Goal: Task Accomplishment & Management: Use online tool/utility

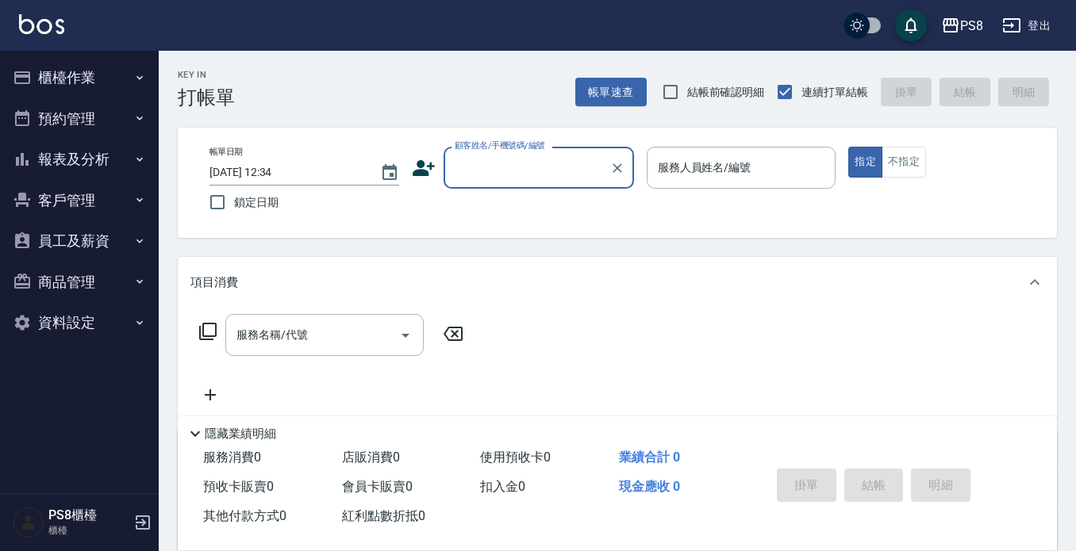
click at [79, 202] on button "客戶管理" at bounding box center [79, 200] width 146 height 41
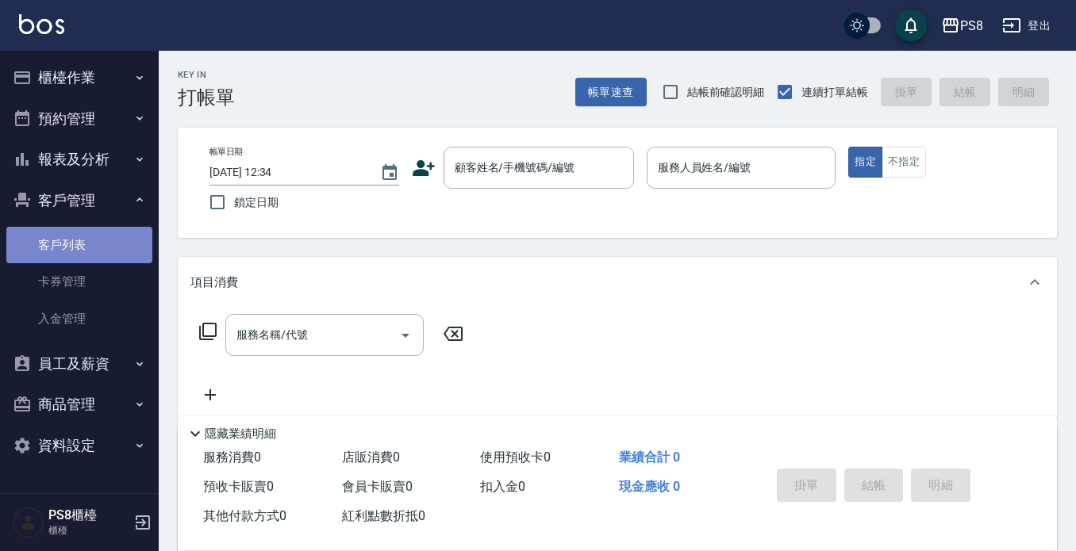
click at [87, 228] on link "客戶列表" at bounding box center [79, 245] width 146 height 36
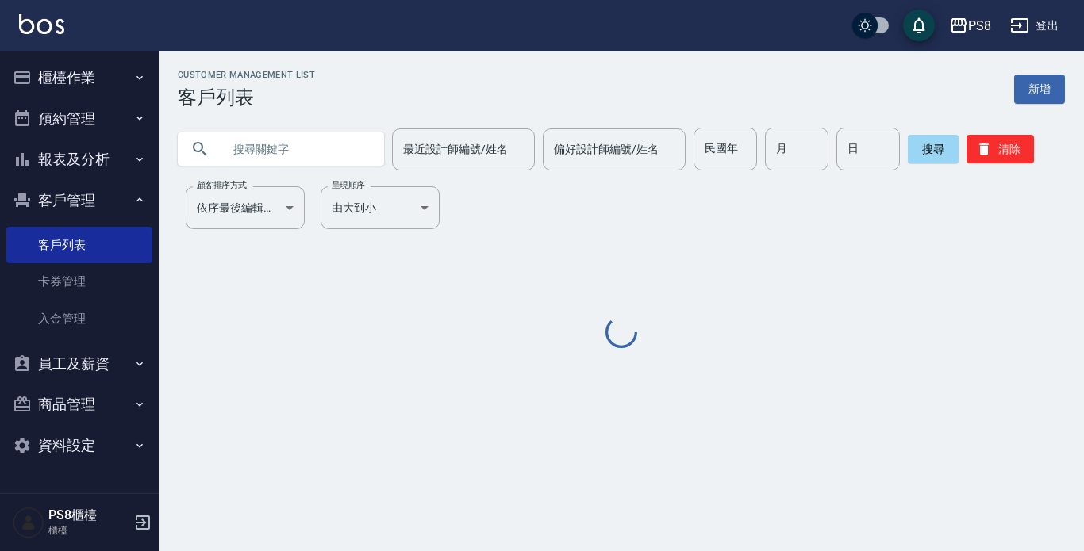
click at [279, 155] on input "text" at bounding box center [296, 149] width 149 height 43
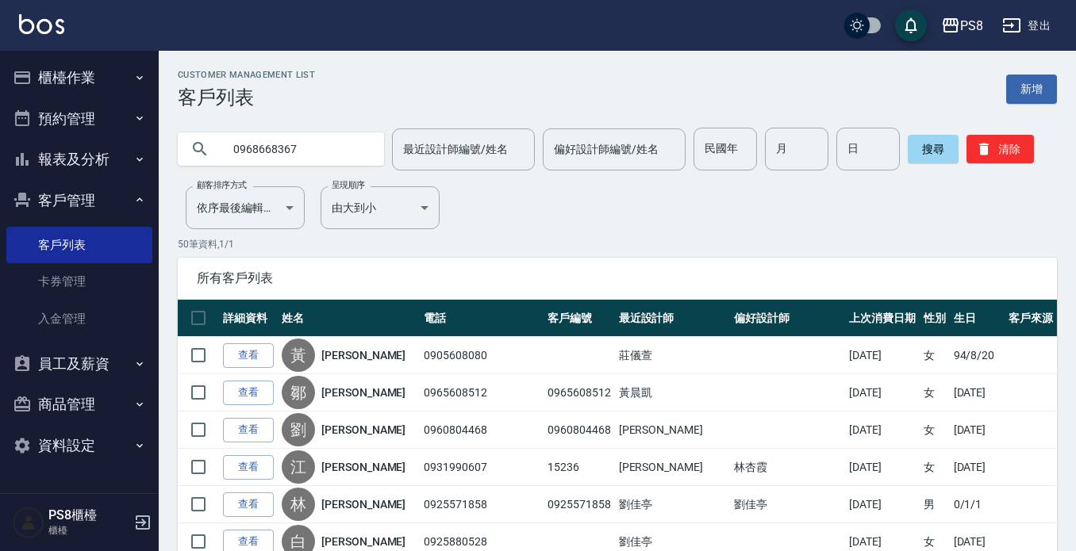
type input "0968668367"
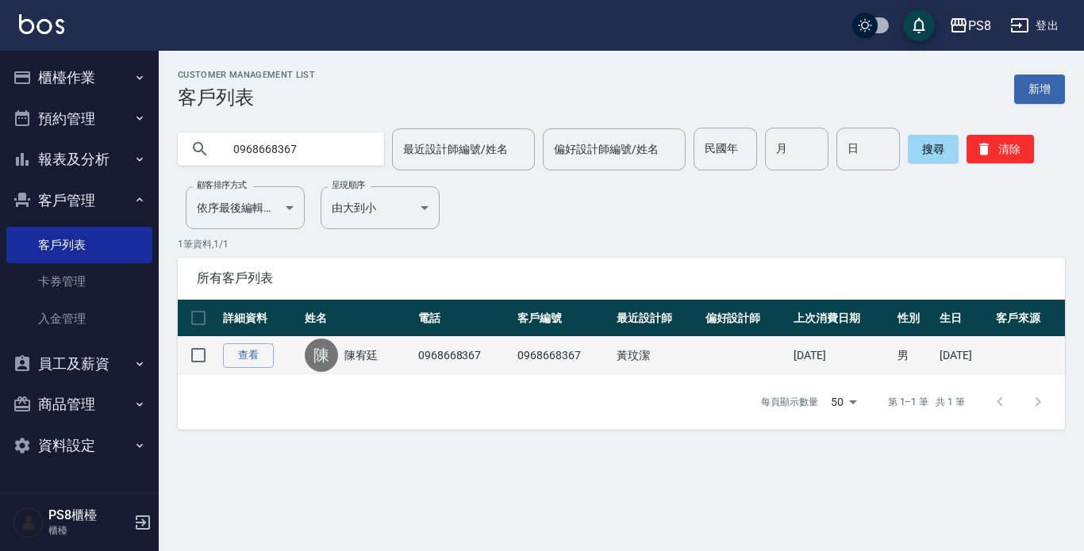
click at [365, 355] on link "陳宥廷" at bounding box center [360, 355] width 33 height 16
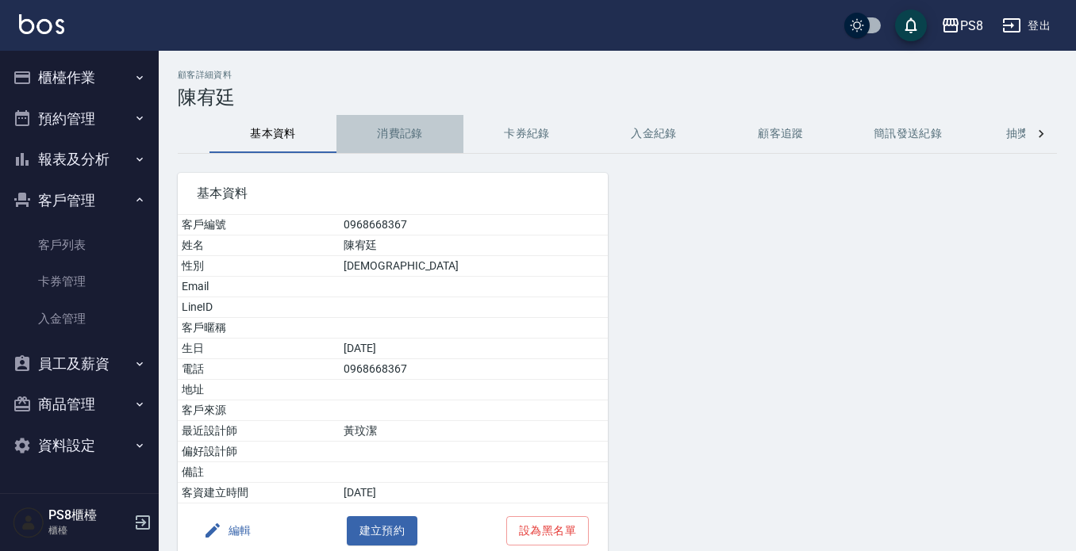
click at [401, 120] on button "消費記錄" at bounding box center [399, 134] width 127 height 38
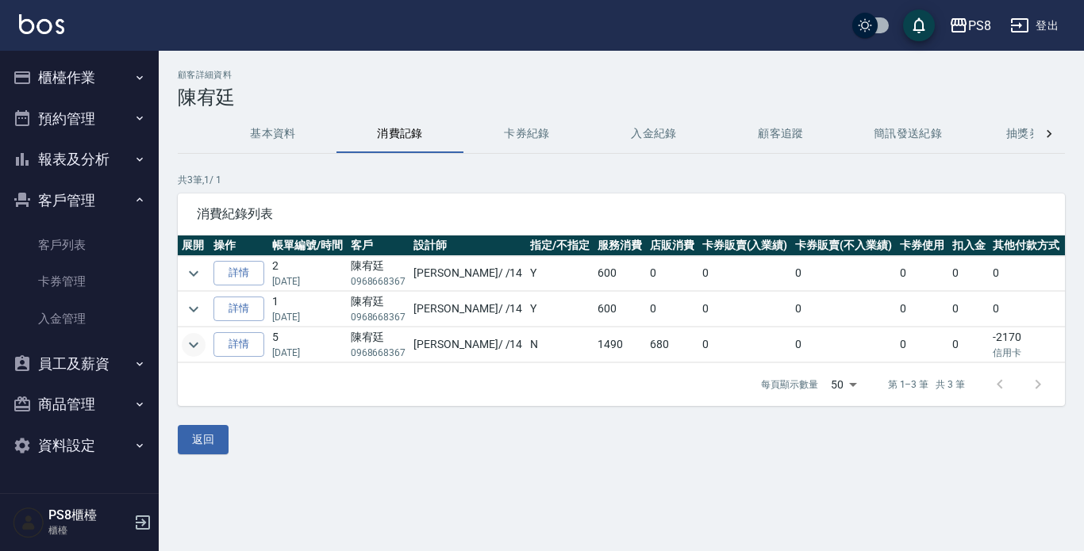
click at [186, 344] on icon "expand row" at bounding box center [193, 345] width 19 height 19
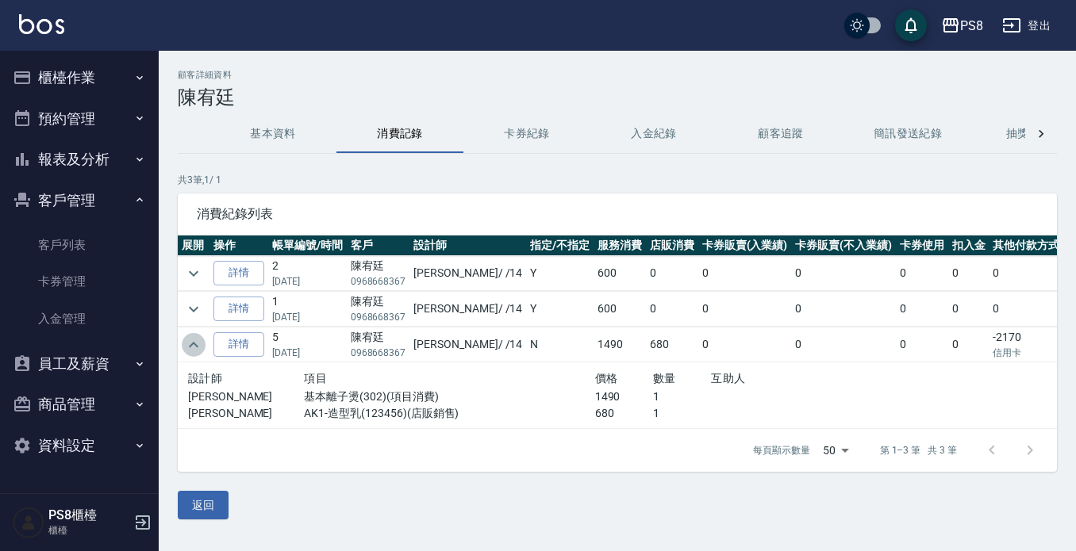
click at [186, 344] on icon "expand row" at bounding box center [193, 345] width 19 height 19
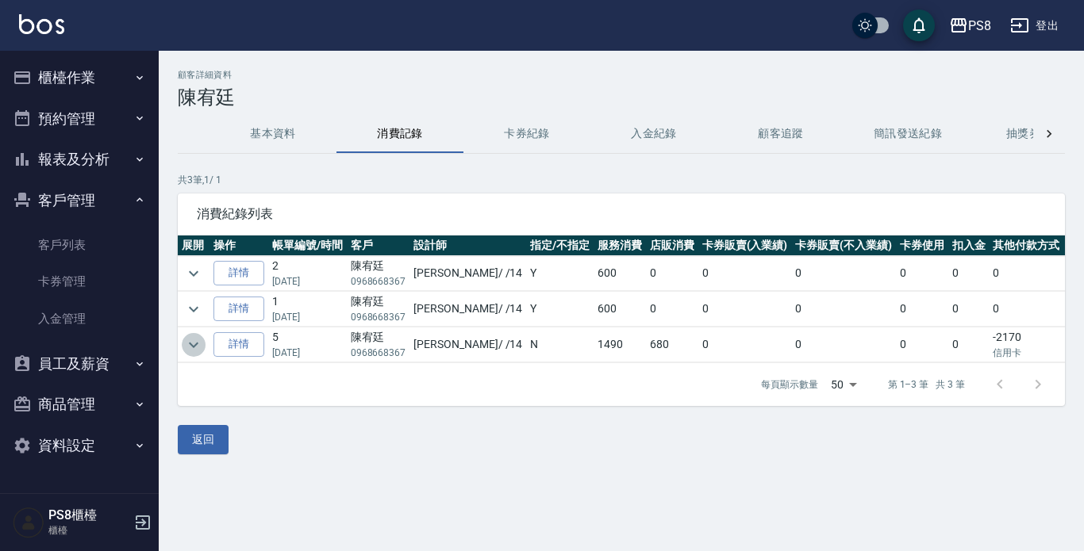
click at [186, 344] on icon "expand row" at bounding box center [193, 345] width 19 height 19
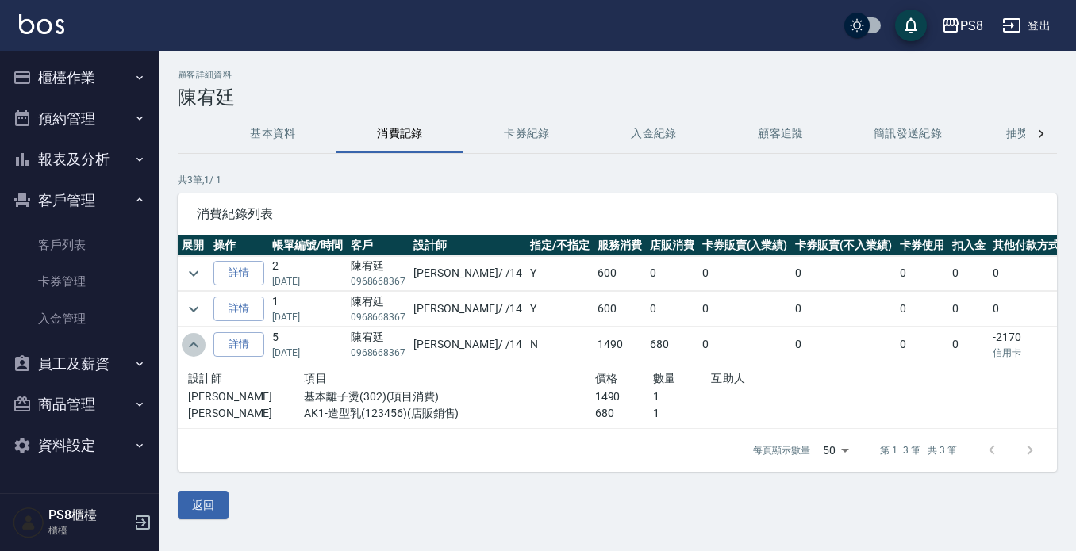
click at [186, 344] on icon "expand row" at bounding box center [193, 345] width 19 height 19
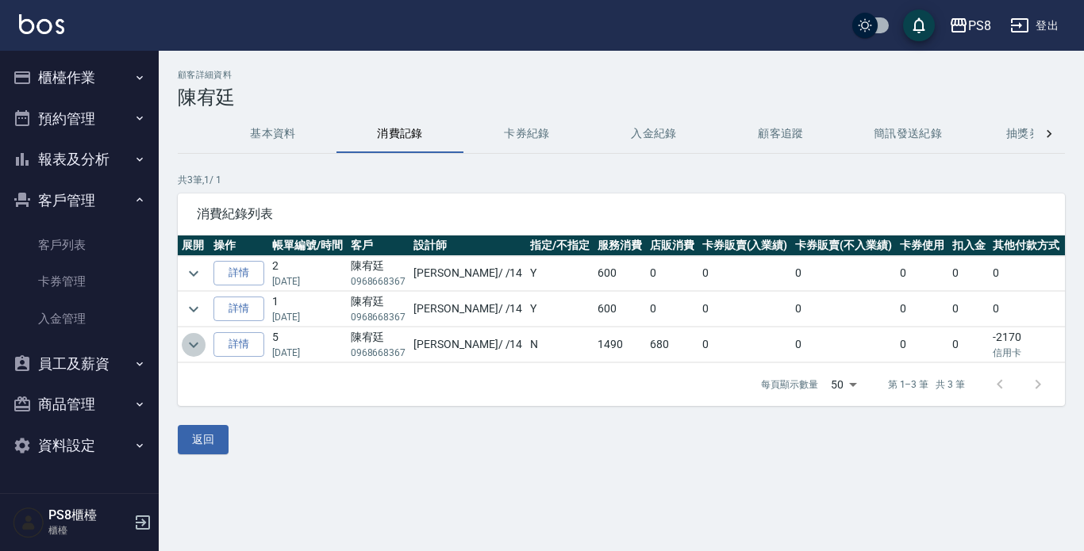
click at [186, 344] on icon "expand row" at bounding box center [193, 345] width 19 height 19
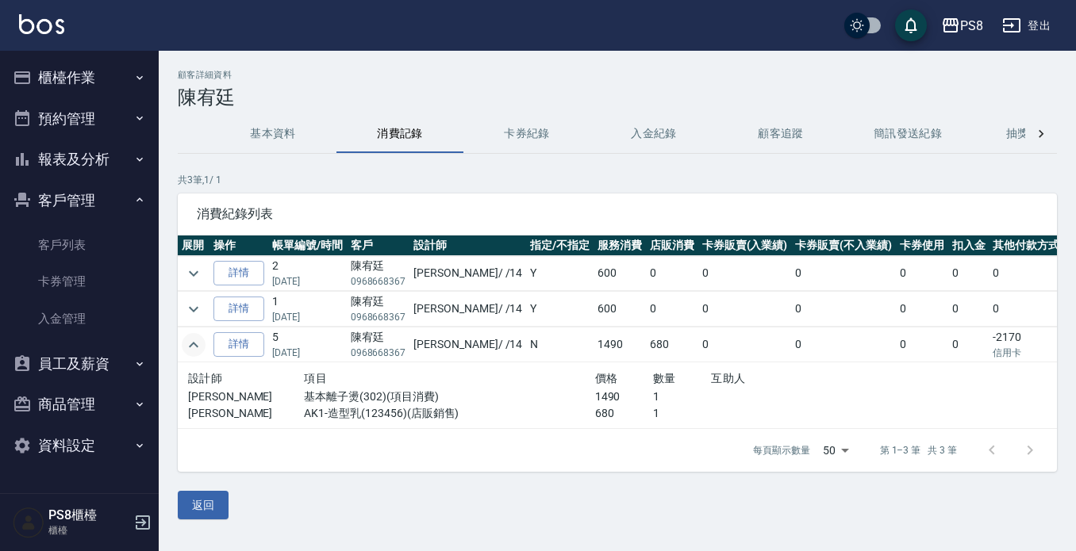
click at [186, 344] on icon "expand row" at bounding box center [193, 345] width 19 height 19
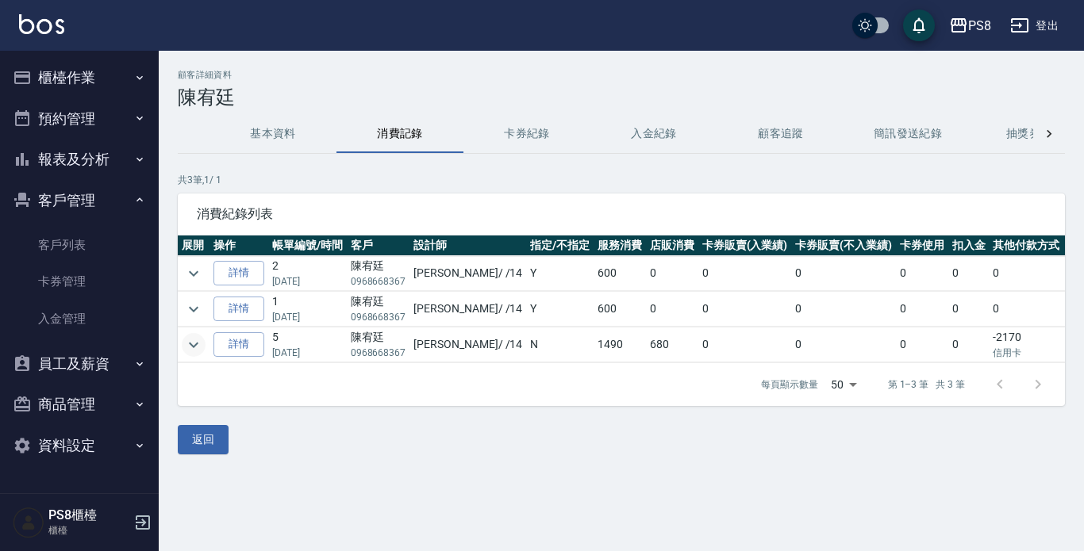
click at [56, 176] on button "報表及分析" at bounding box center [79, 159] width 146 height 41
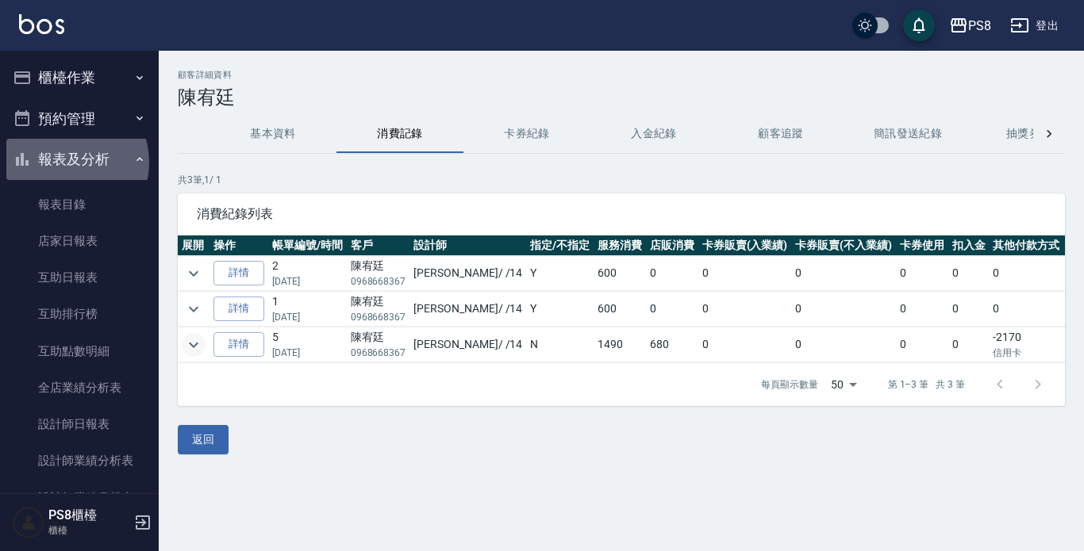
click at [63, 163] on button "報表及分析" at bounding box center [79, 159] width 146 height 41
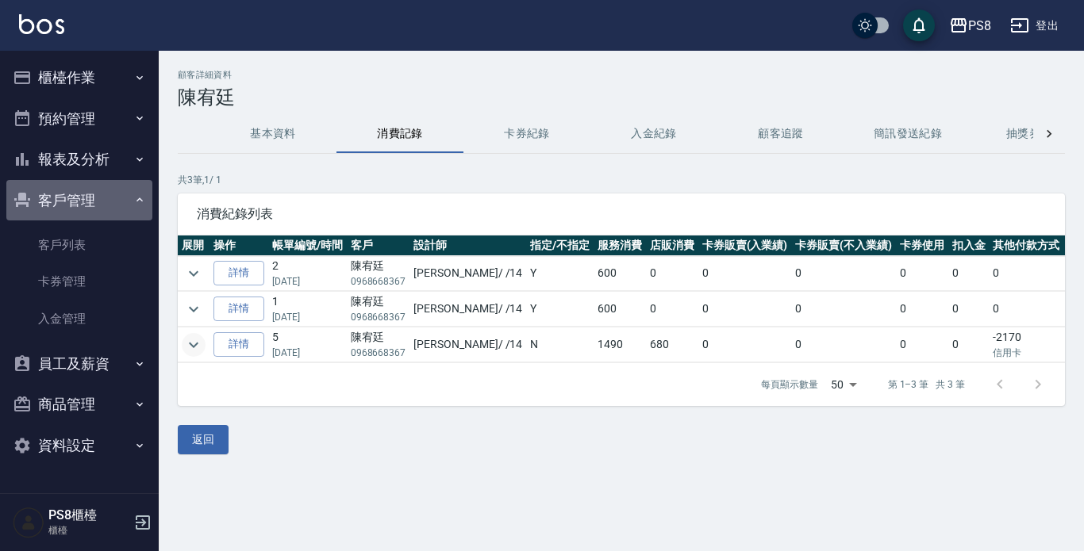
click at [62, 197] on button "客戶管理" at bounding box center [79, 200] width 146 height 41
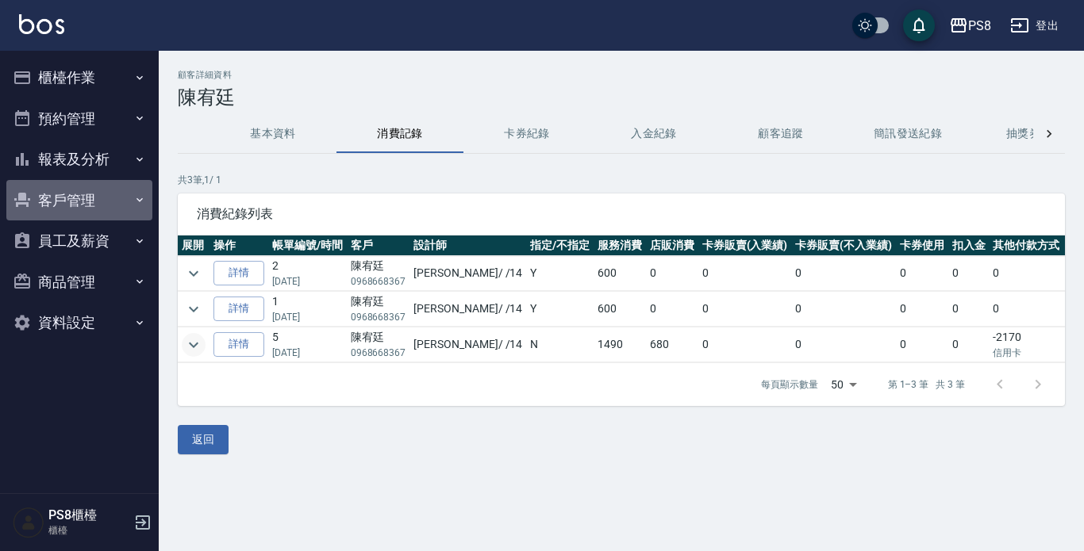
click at [48, 200] on button "客戶管理" at bounding box center [79, 200] width 146 height 41
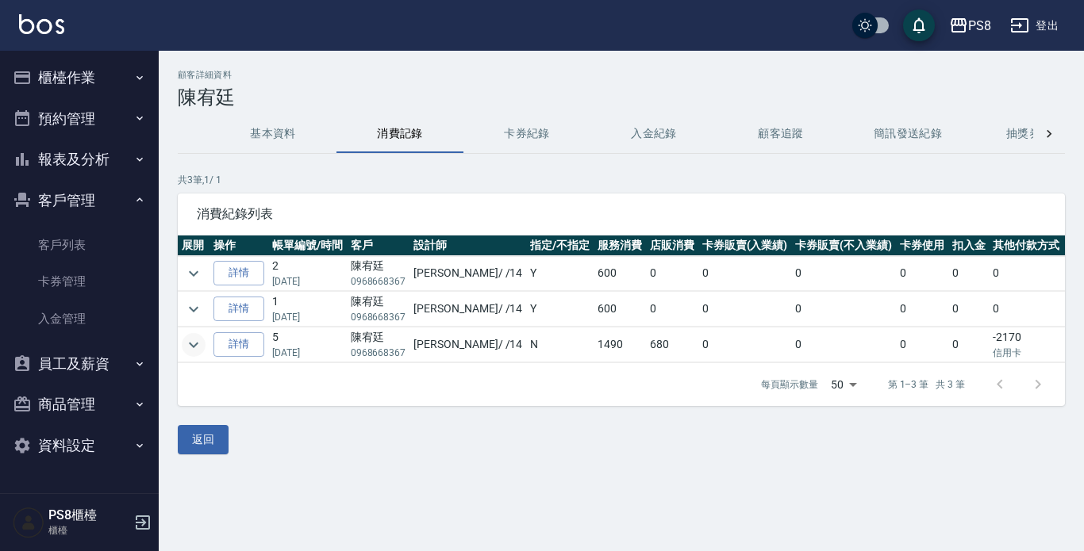
click at [58, 157] on button "報表及分析" at bounding box center [79, 159] width 146 height 41
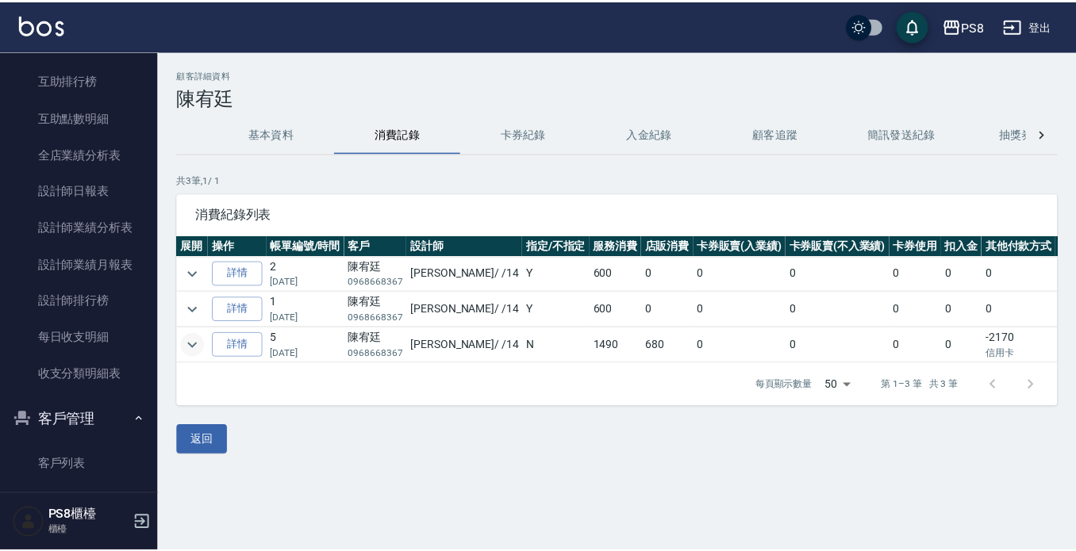
scroll to position [238, 0]
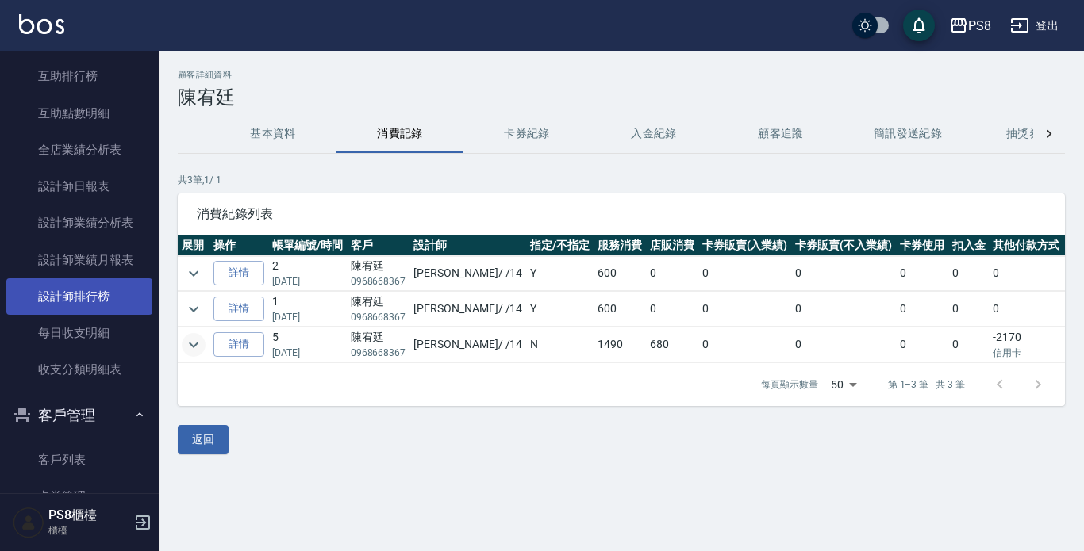
click at [85, 301] on link "設計師排行榜" at bounding box center [79, 296] width 146 height 36
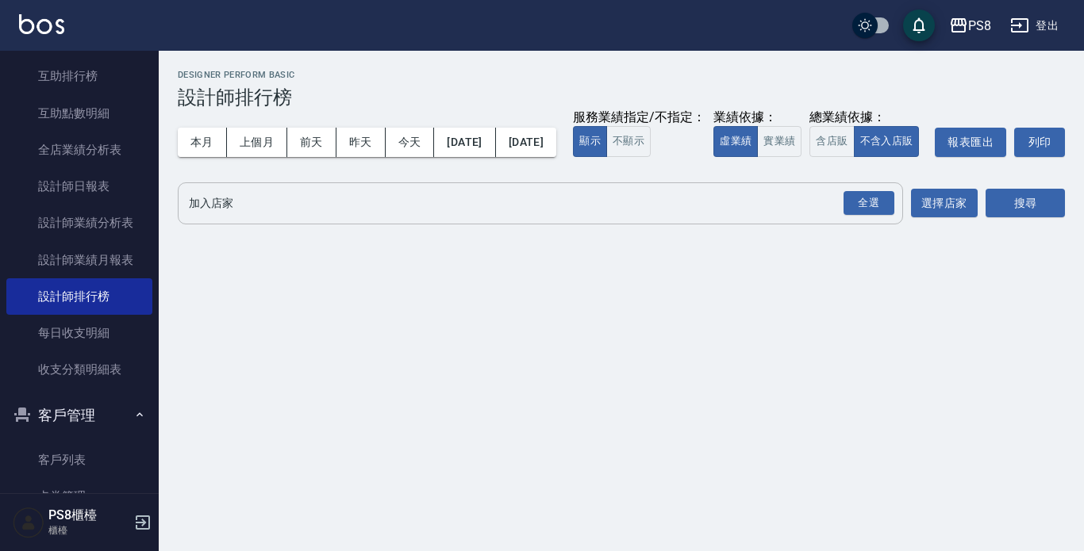
click at [210, 217] on input "加入店家" at bounding box center [528, 204] width 687 height 28
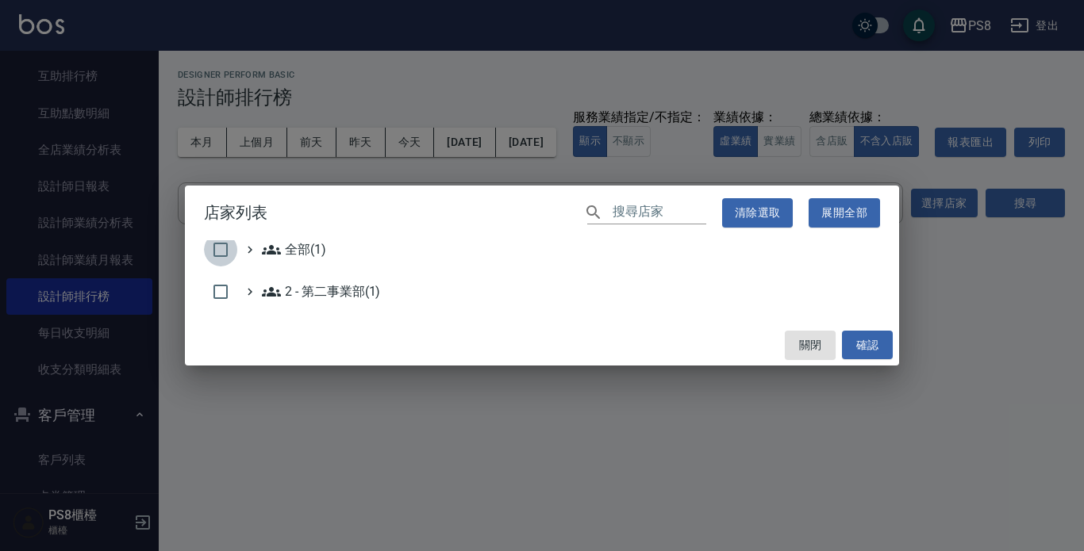
click at [222, 251] on input "checkbox" at bounding box center [220, 249] width 33 height 33
checkbox input "true"
click at [885, 343] on button "確認" at bounding box center [867, 345] width 51 height 29
checkbox input "false"
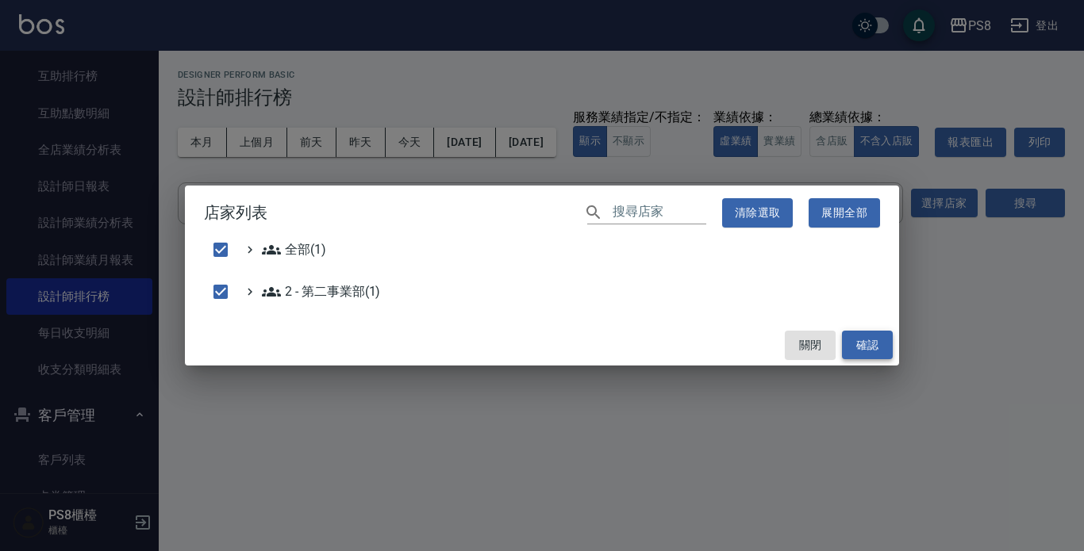
checkbox input "false"
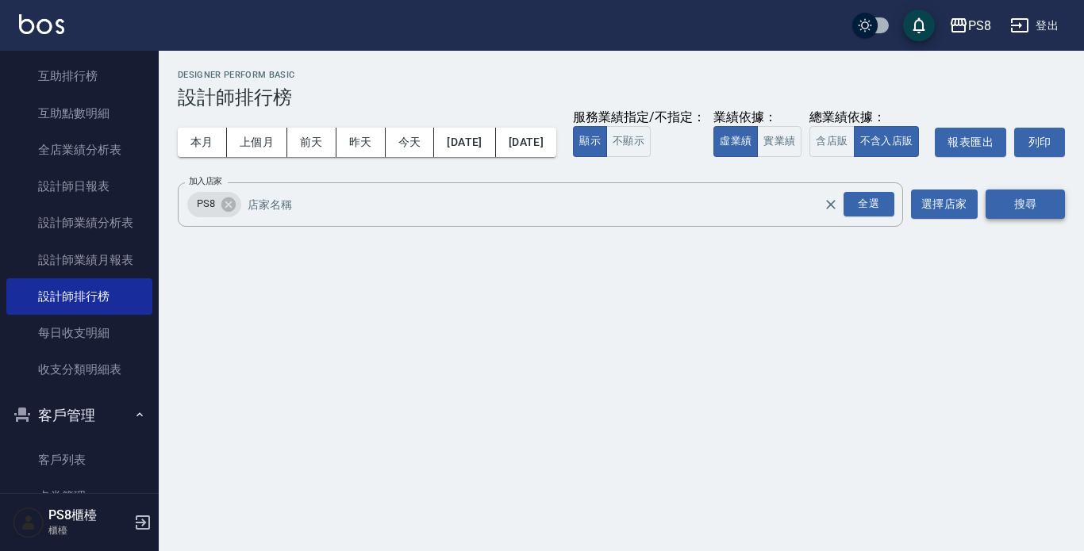
click at [1045, 219] on button "搜尋" at bounding box center [1024, 204] width 79 height 29
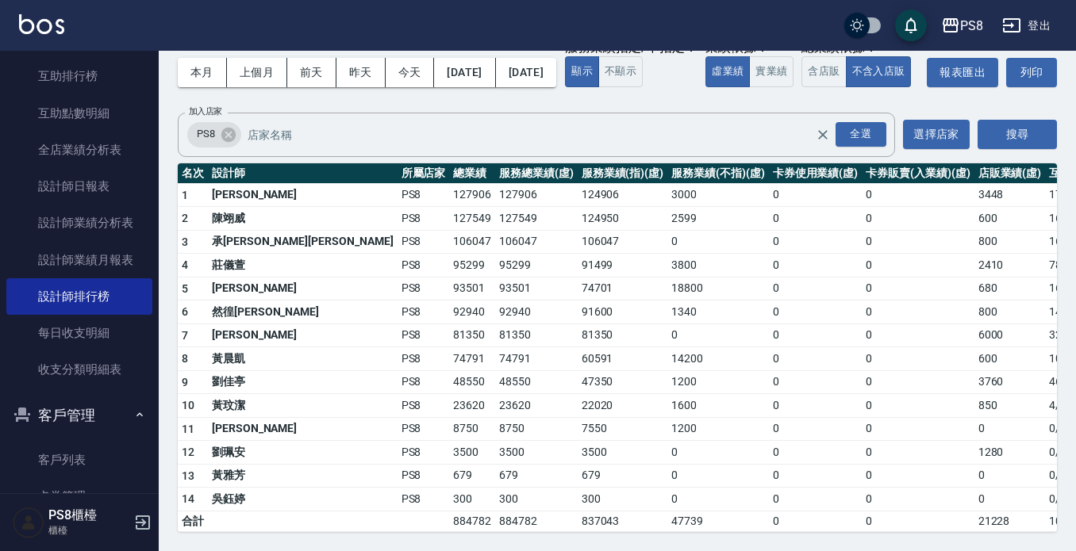
scroll to position [101, 0]
click at [35, 27] on img at bounding box center [41, 24] width 45 height 20
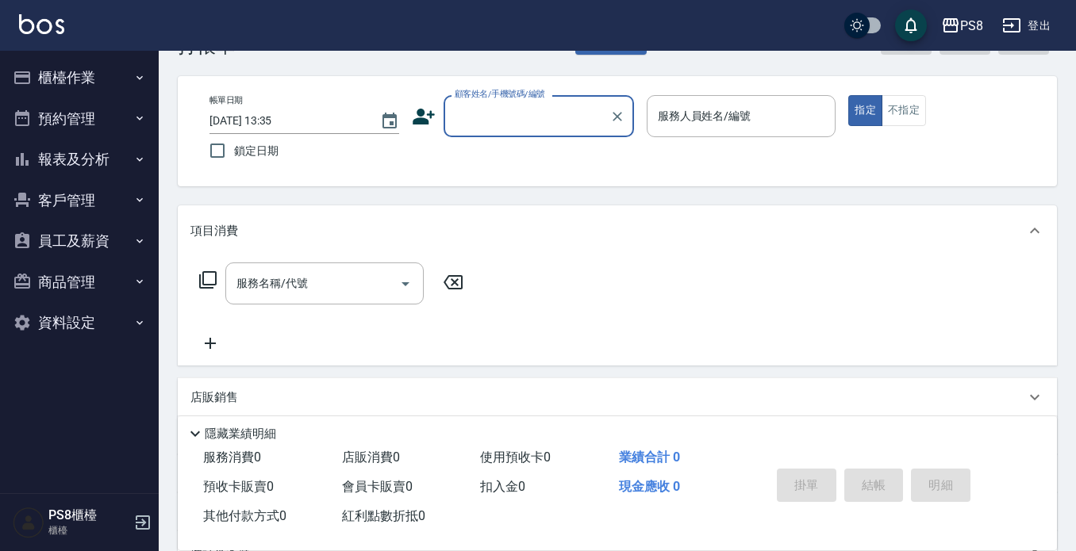
scroll to position [79, 0]
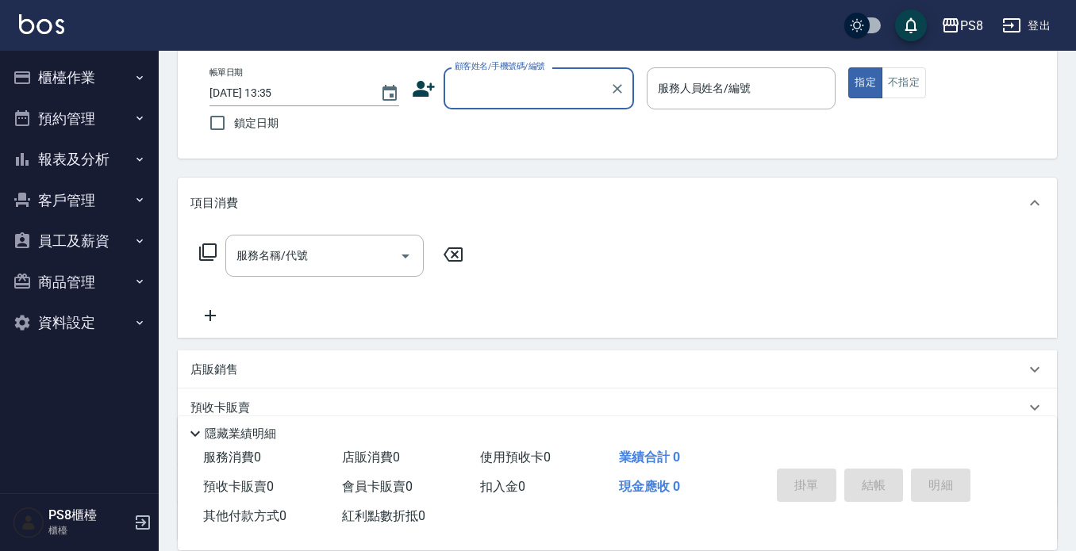
click at [86, 98] on button "預約管理" at bounding box center [79, 118] width 146 height 41
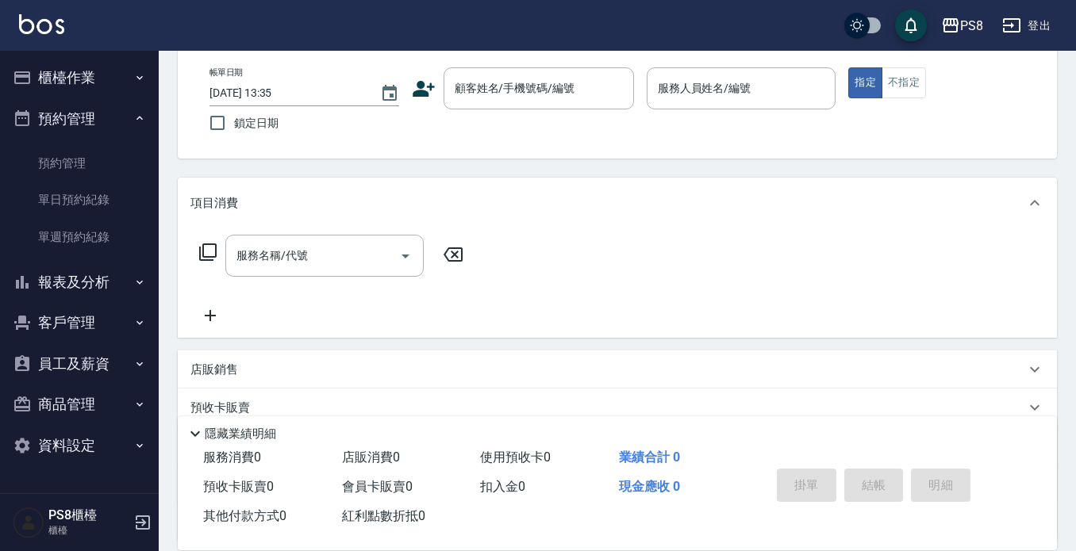
click at [89, 79] on button "櫃檯作業" at bounding box center [79, 77] width 146 height 41
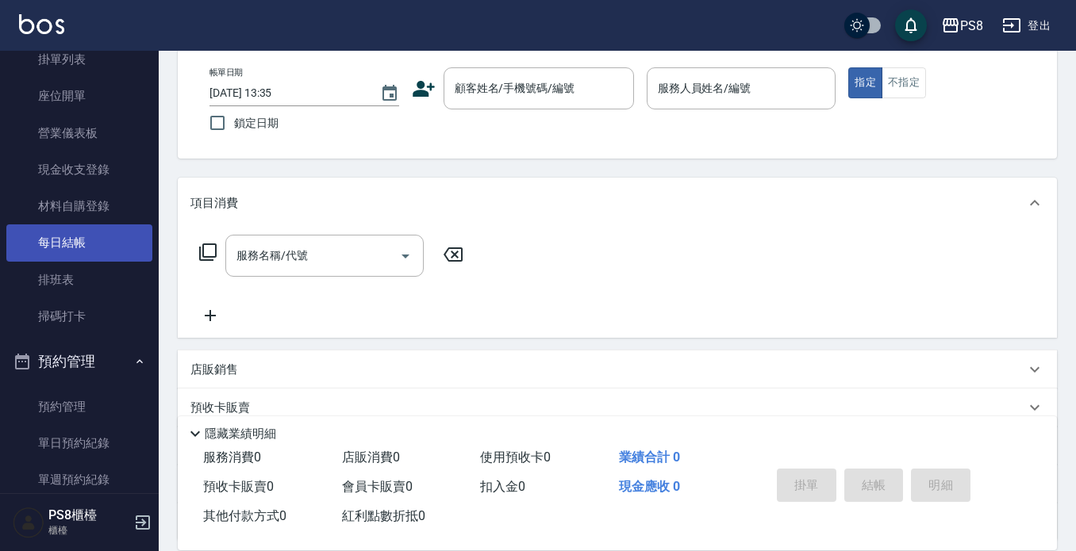
scroll to position [159, 0]
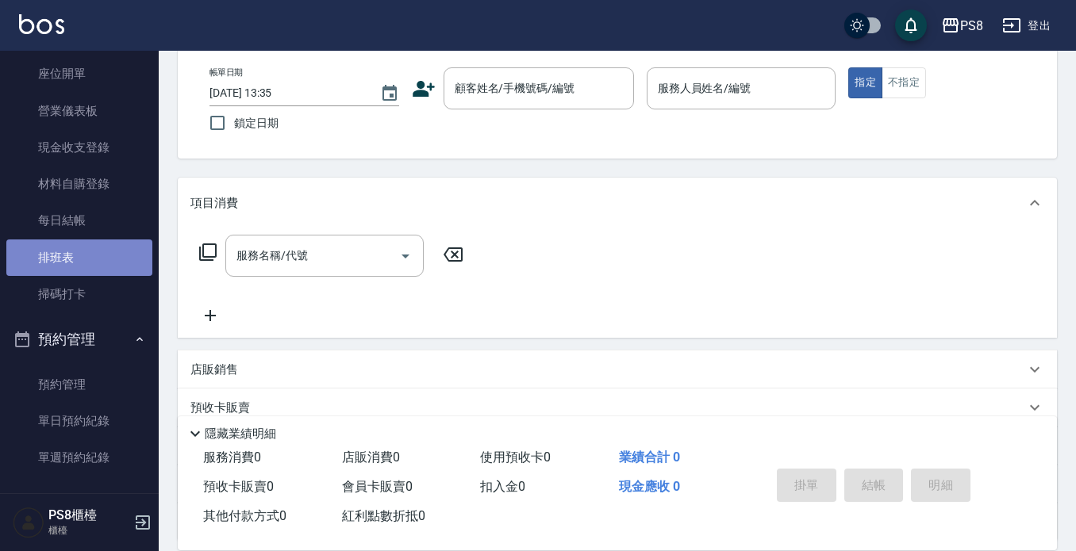
click at [90, 250] on link "排班表" at bounding box center [79, 258] width 146 height 36
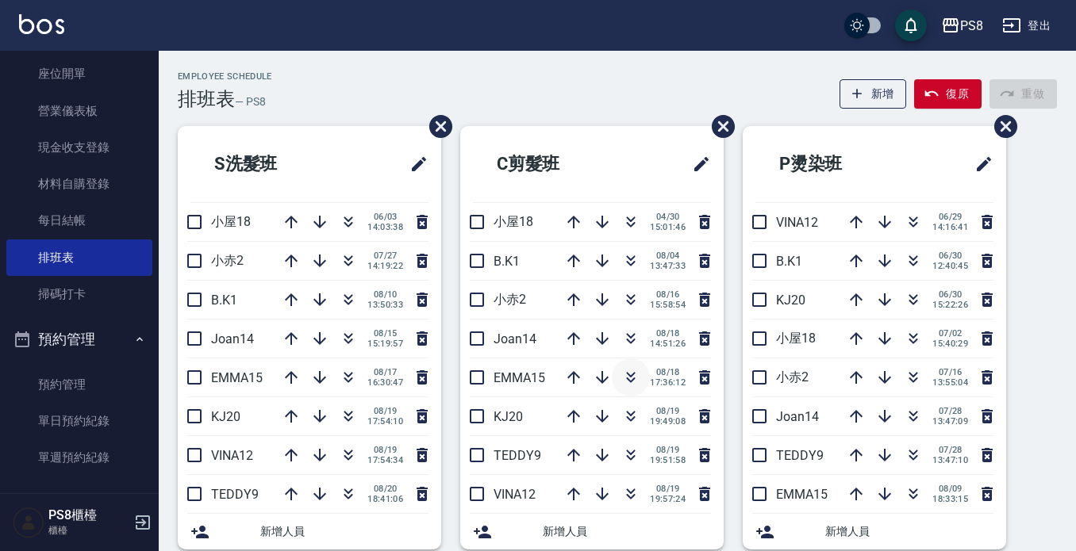
click at [631, 381] on icon "button" at bounding box center [630, 377] width 19 height 19
click at [41, 24] on img at bounding box center [41, 24] width 45 height 20
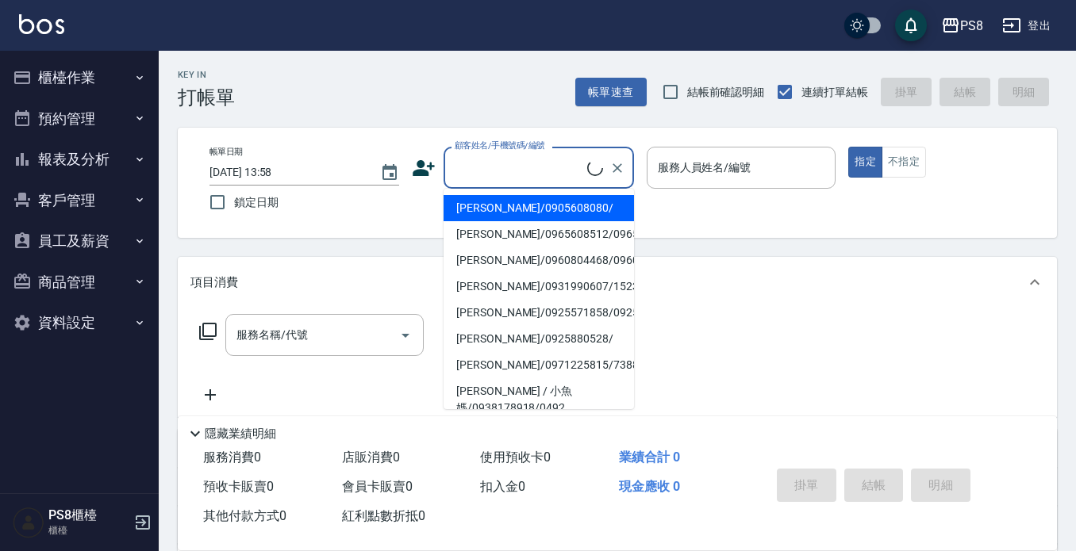
click at [459, 159] on input "顧客姓名/手機號碼/編號" at bounding box center [519, 168] width 136 height 28
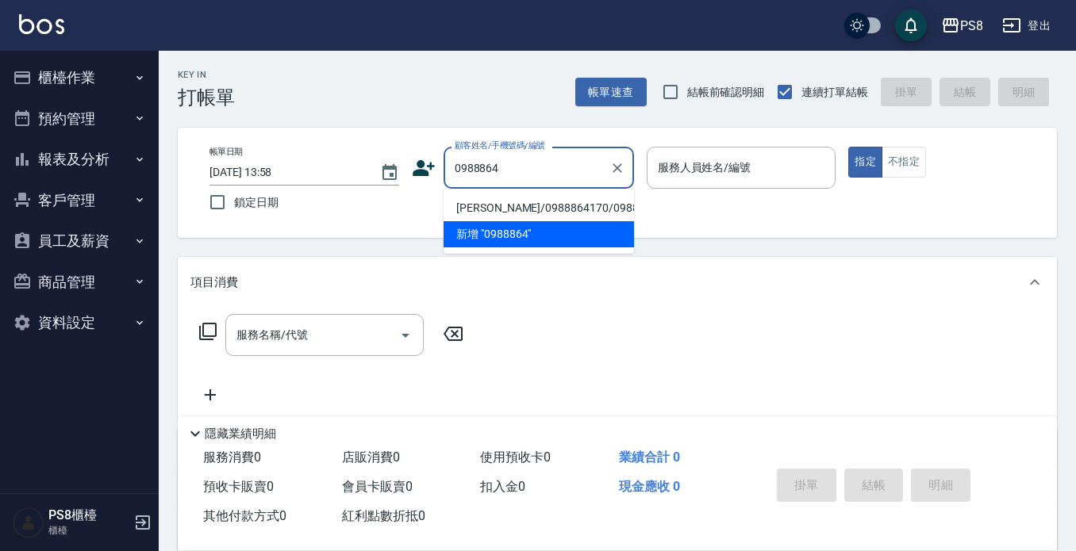
click at [511, 217] on li "陸智聘/0988864170/0988864170" at bounding box center [538, 208] width 190 height 26
type input "陸智聘/0988864170/0988864170"
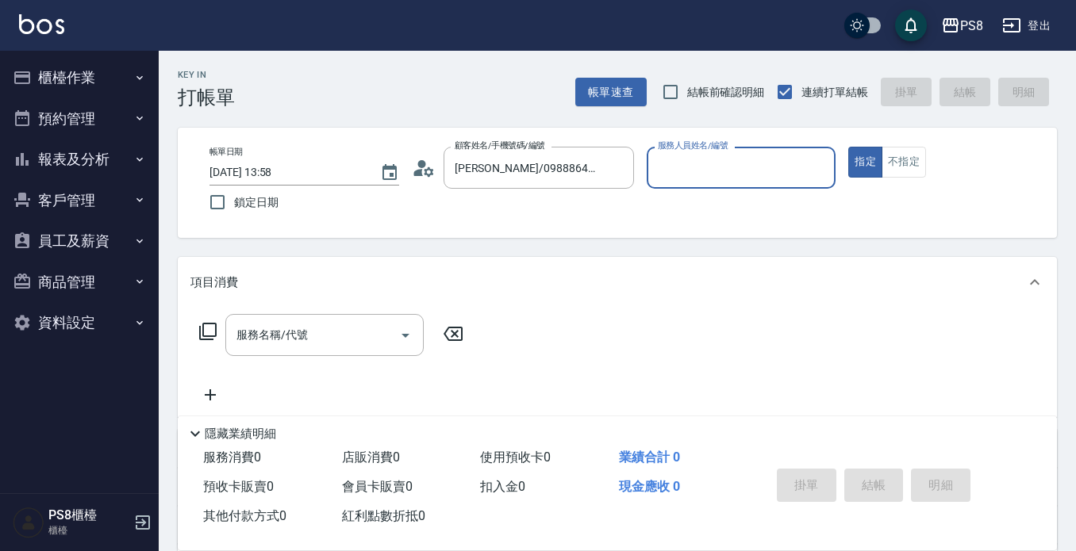
type input "佳亭-8"
click at [294, 349] on input "服務名稱/代號" at bounding box center [312, 335] width 160 height 28
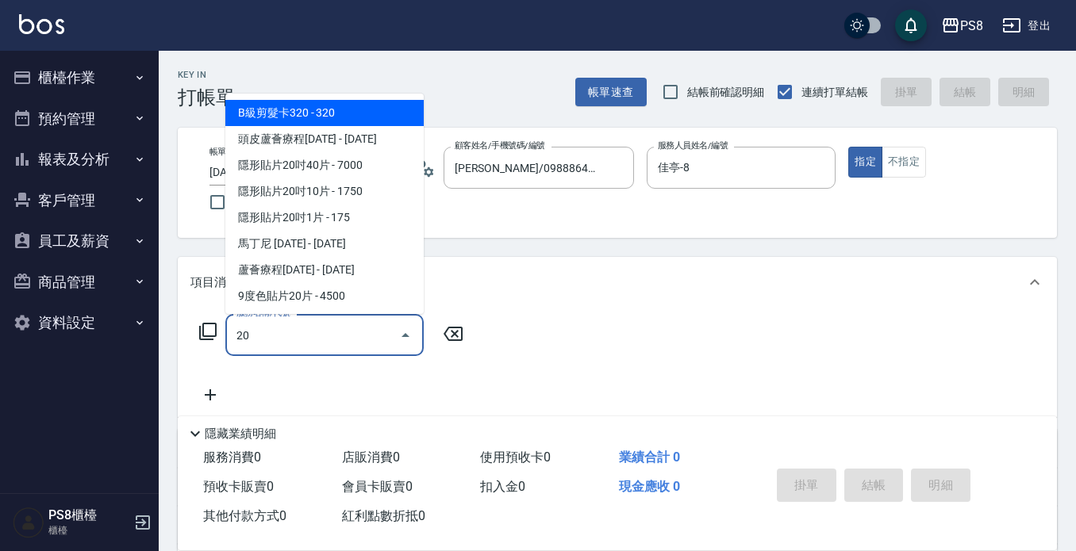
type input "2"
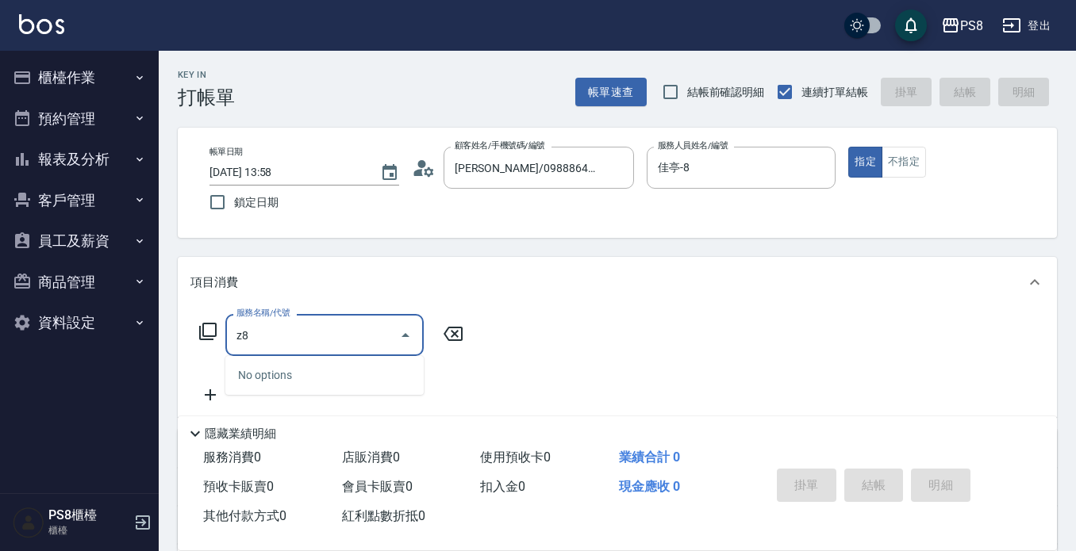
type input "z"
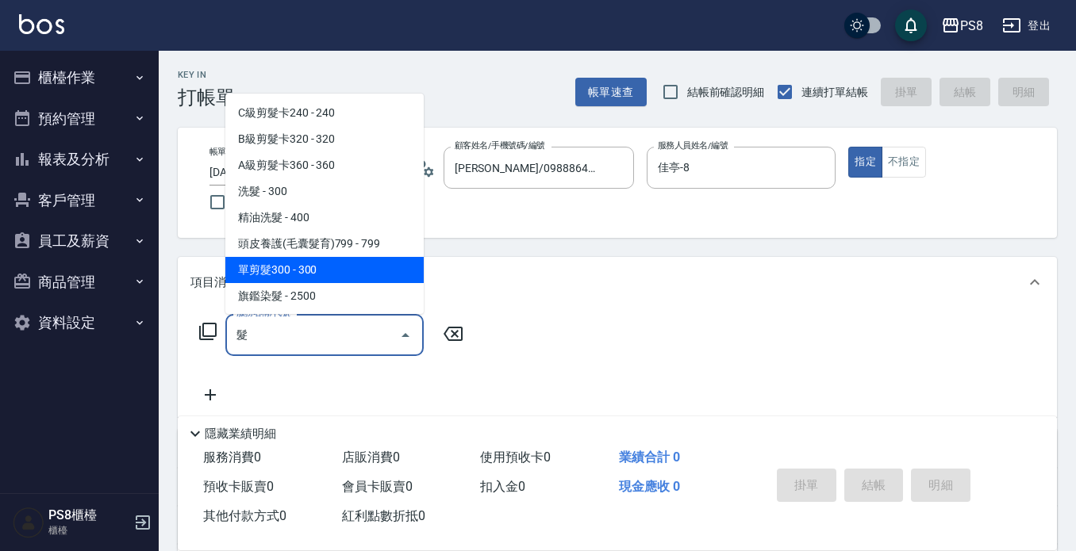
scroll to position [159, 0]
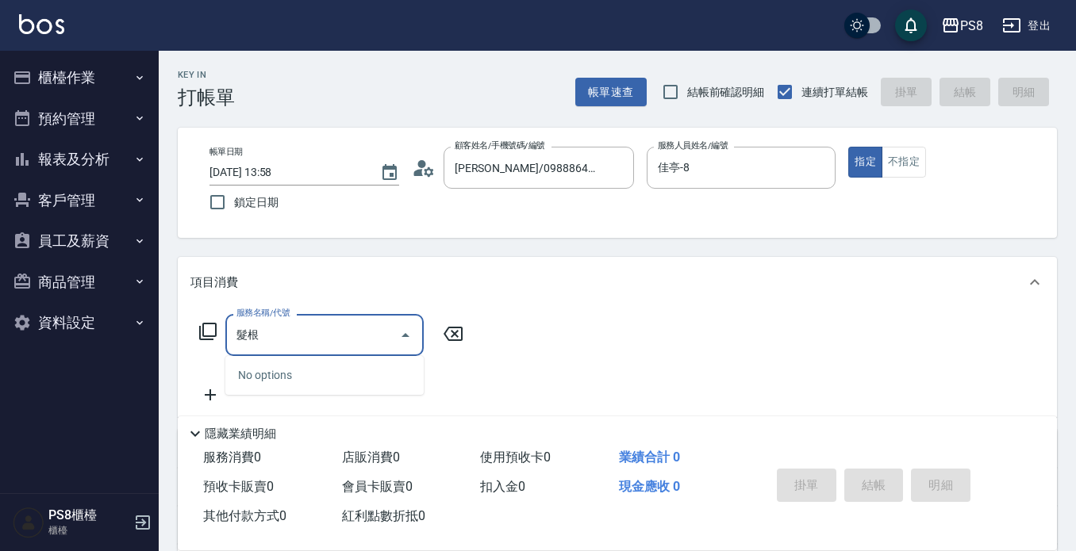
type input "髮"
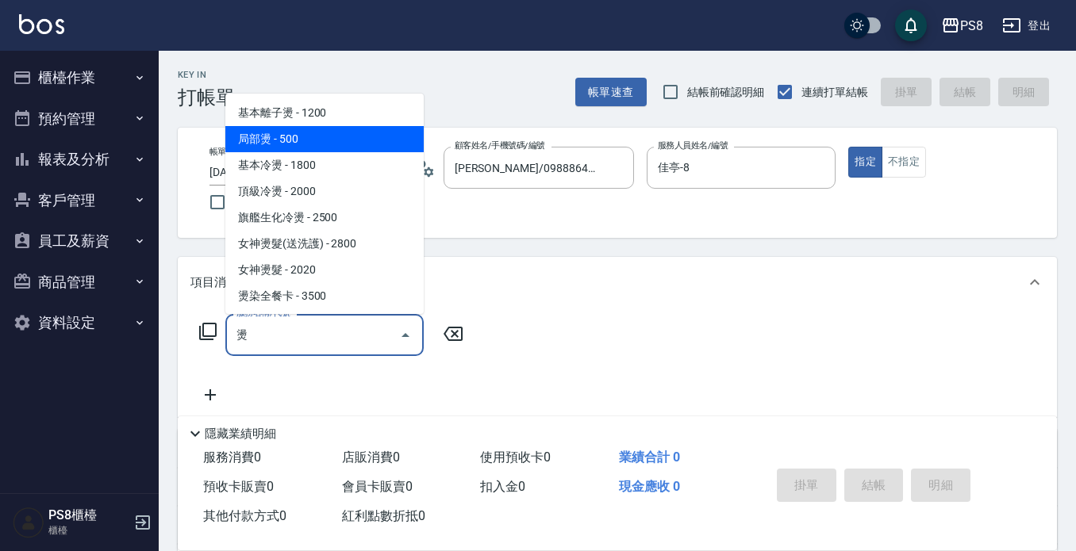
click at [305, 139] on span "局部燙 - 500" at bounding box center [324, 139] width 198 height 26
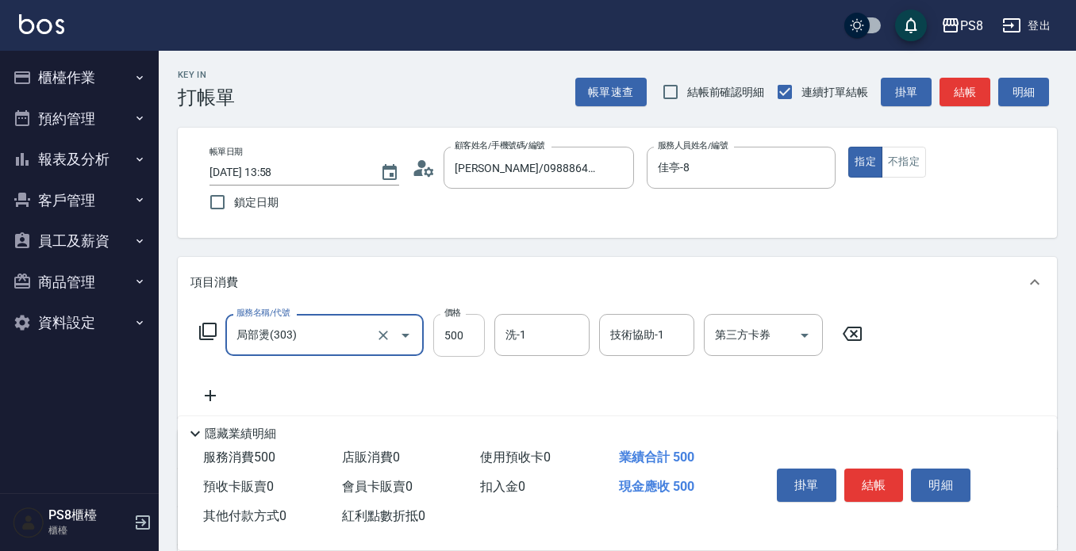
type input "局部燙(303)"
click at [447, 332] on input "500" at bounding box center [459, 335] width 52 height 43
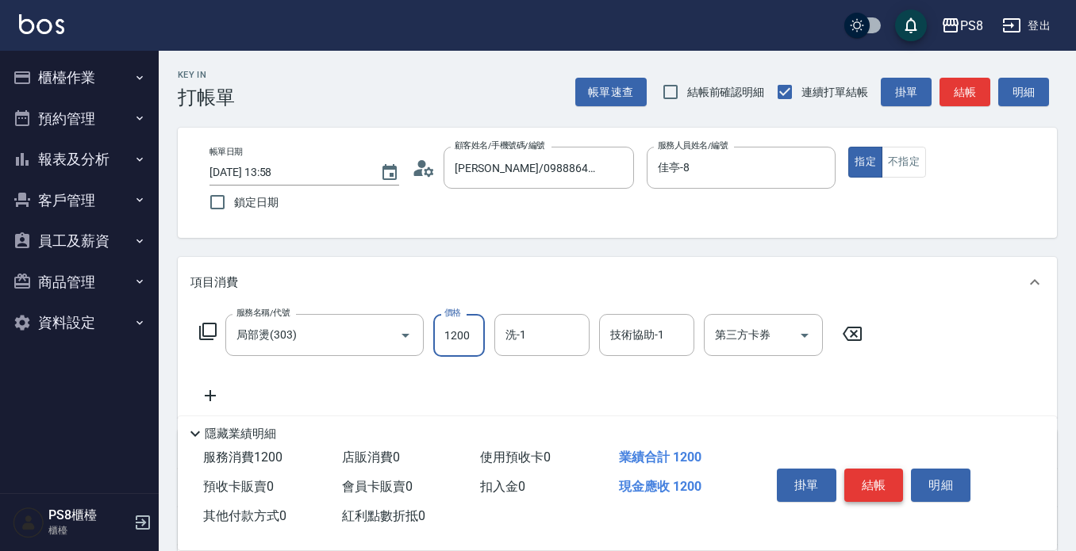
type input "1200"
click at [877, 469] on button "結帳" at bounding box center [873, 485] width 59 height 33
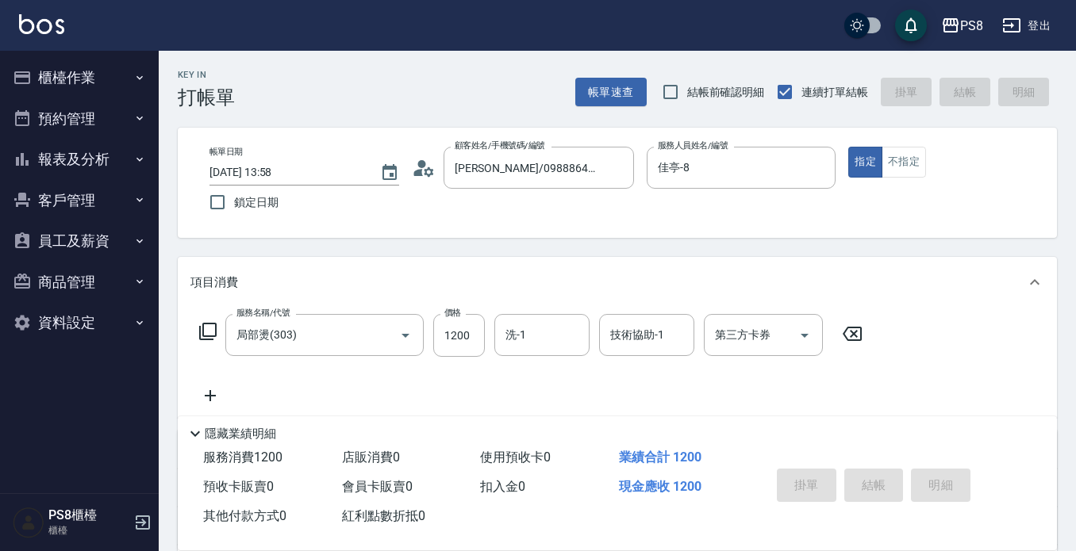
type input "2025/08/21 13:59"
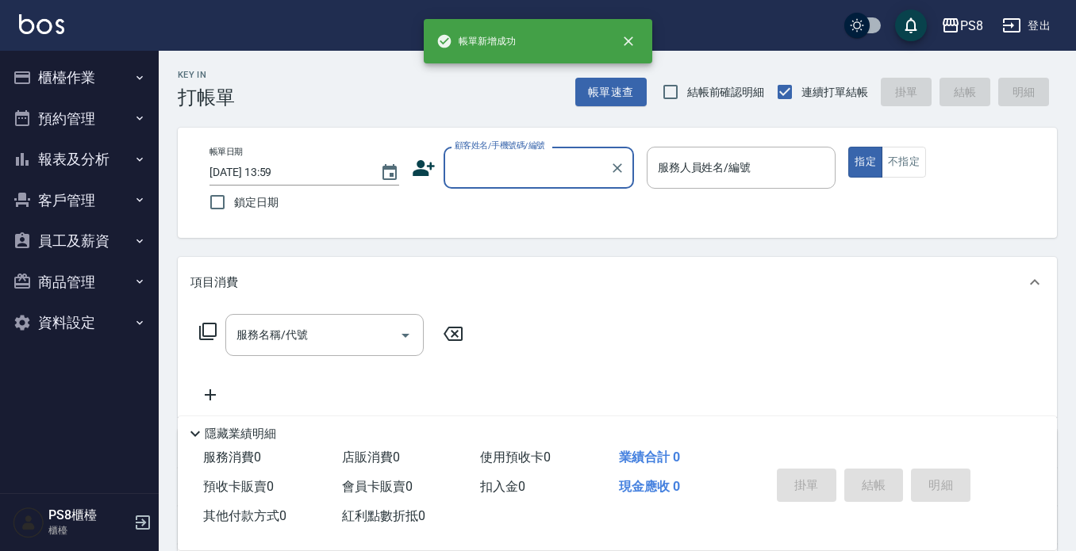
scroll to position [0, 0]
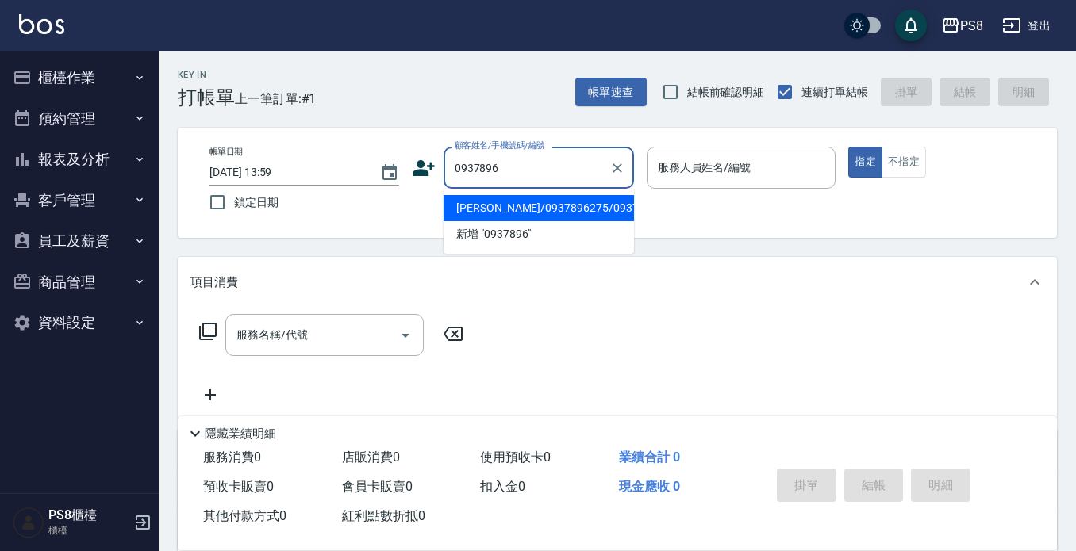
type input "吳玉婷/0937896275/0937896275"
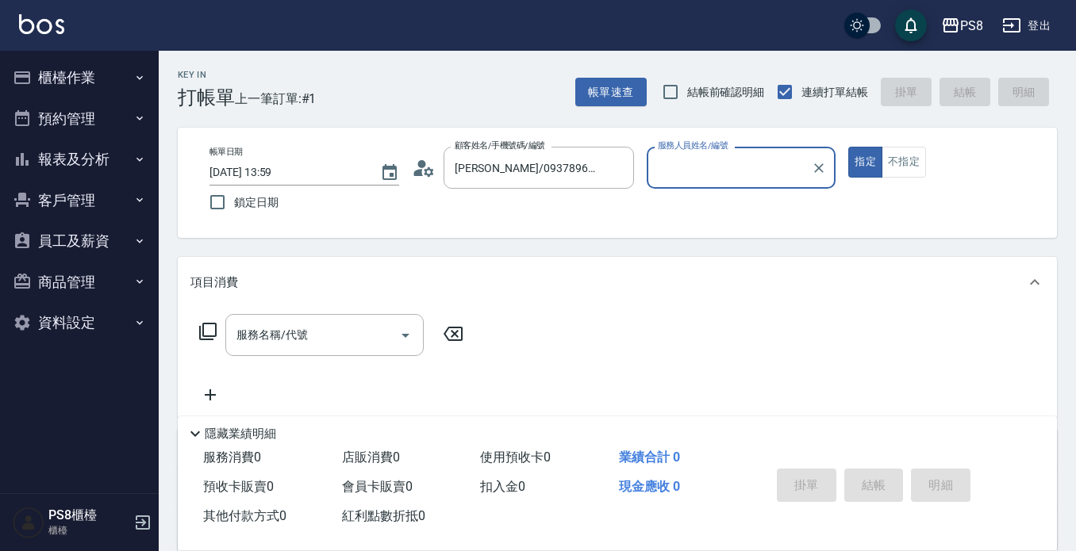
type input "Lita-6"
click at [848, 147] on button "指定" at bounding box center [865, 162] width 34 height 31
type button "true"
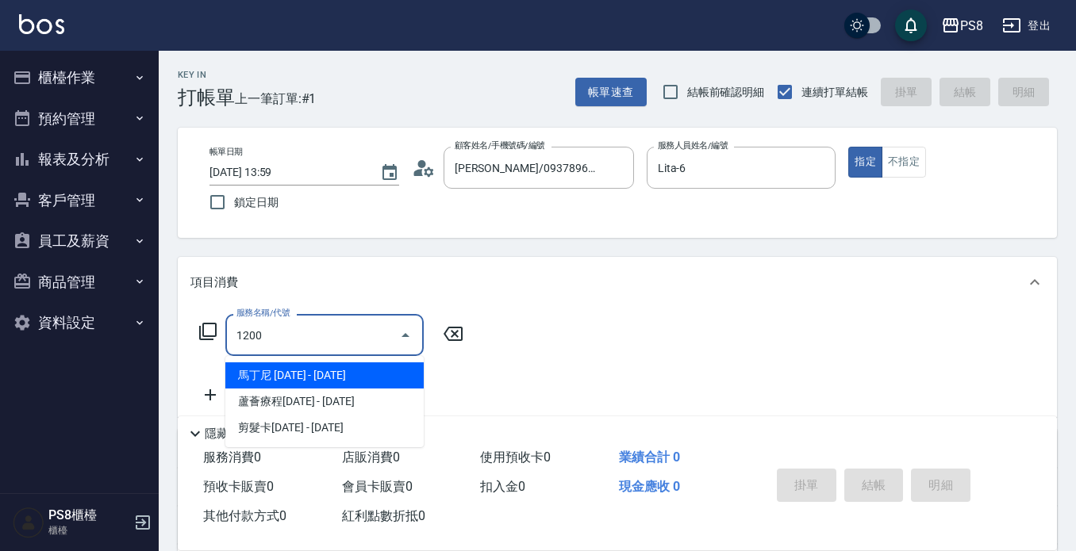
type input "馬丁尼 1200(0431)"
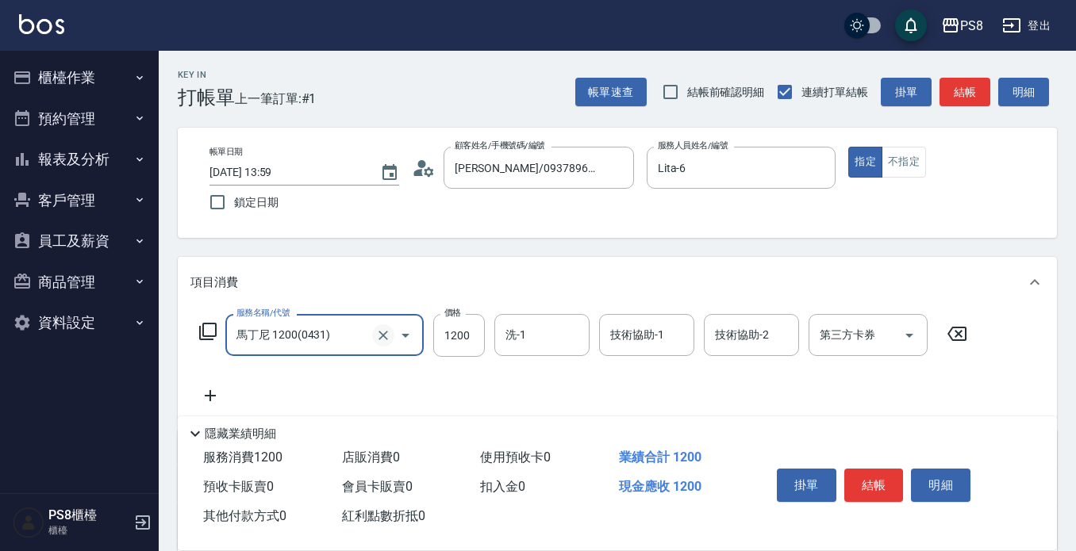
click at [382, 335] on icon "Clear" at bounding box center [383, 336] width 16 height 16
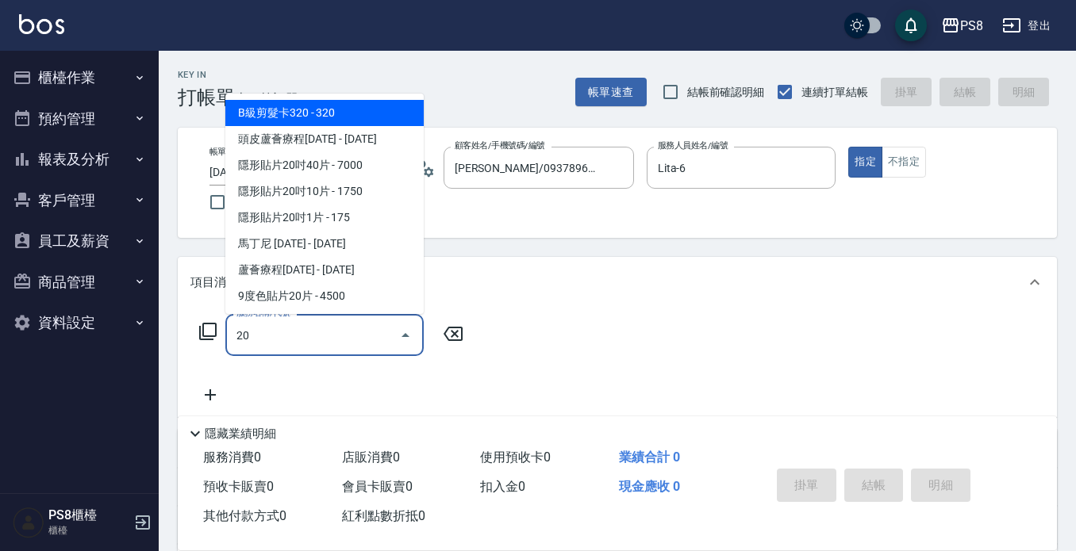
type input "2"
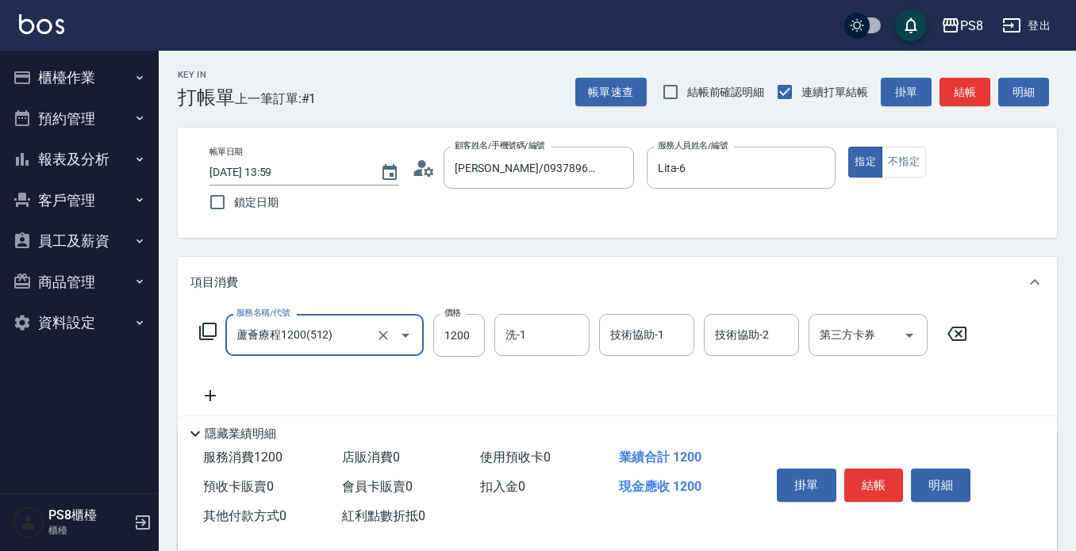
type input "蘆薈療程1200(512)"
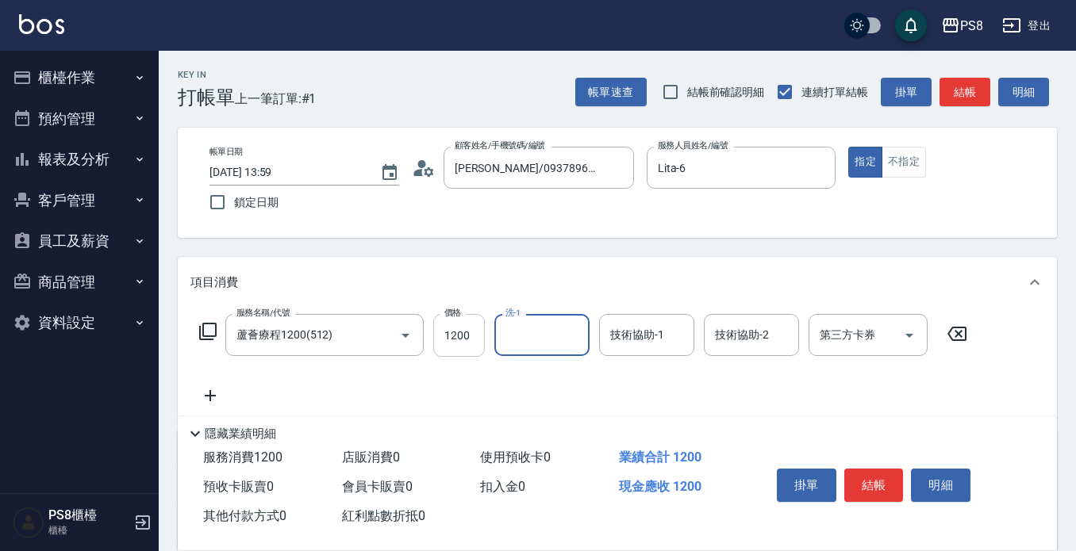
click at [469, 335] on input "1200" at bounding box center [459, 335] width 52 height 43
type input "1080"
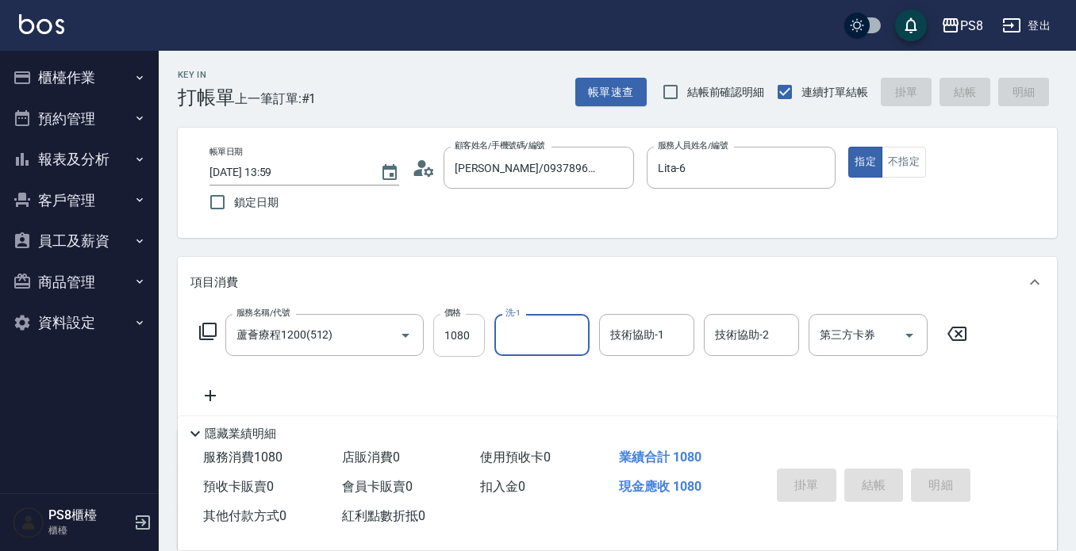
type input "2025/08/21 14:03"
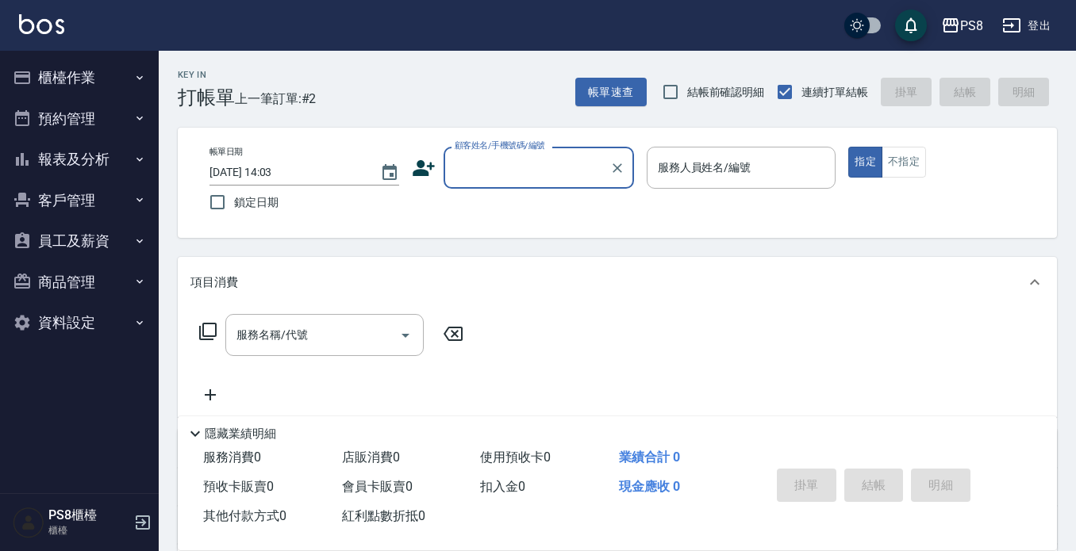
click at [581, 176] on input "顧客姓名/手機號碼/編號" at bounding box center [527, 168] width 152 height 28
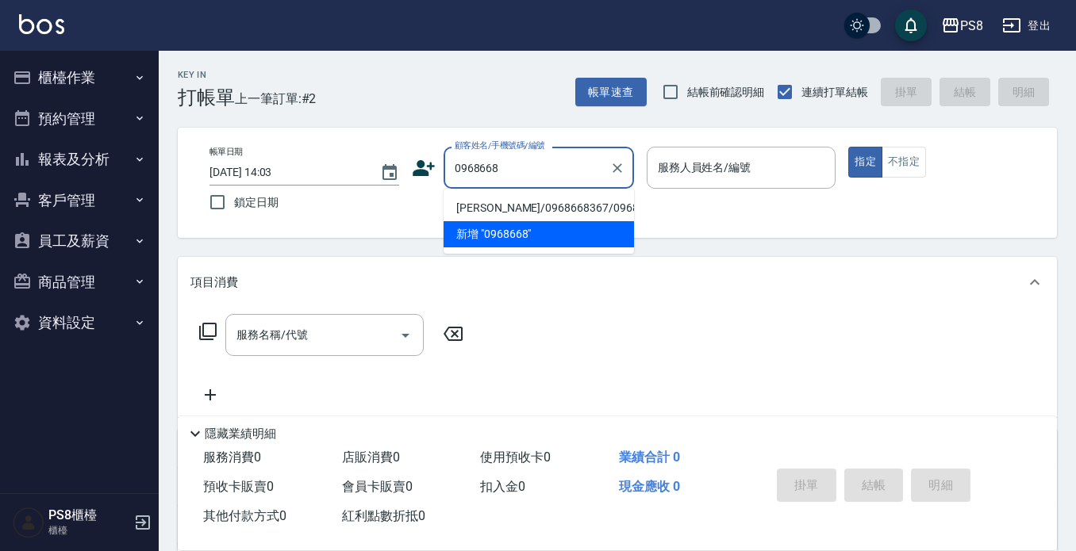
click at [562, 211] on li "陳宥廷/0968668367/0968668367" at bounding box center [538, 208] width 190 height 26
type input "陳宥廷/0968668367/0968668367"
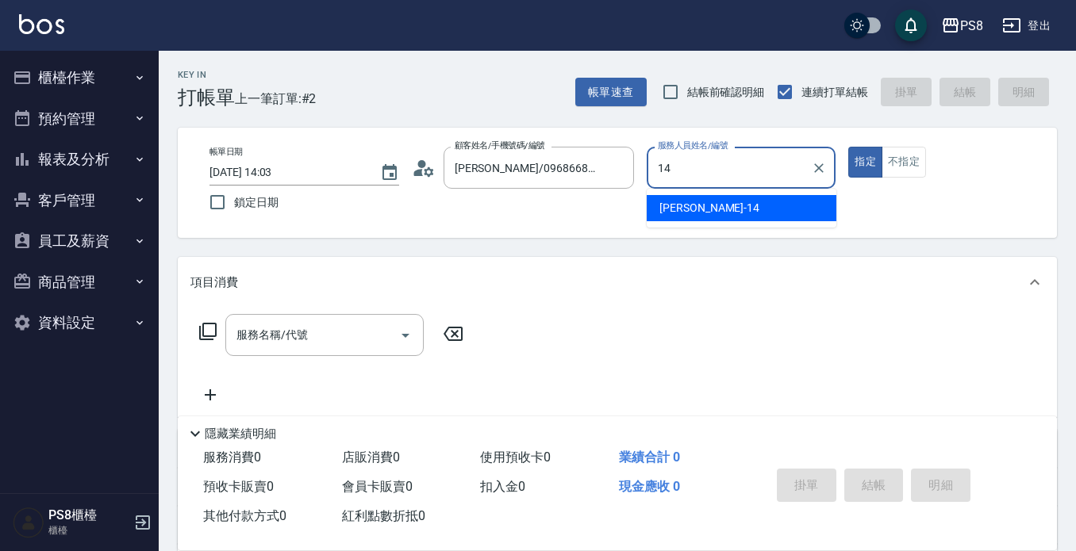
type input "Joan-14"
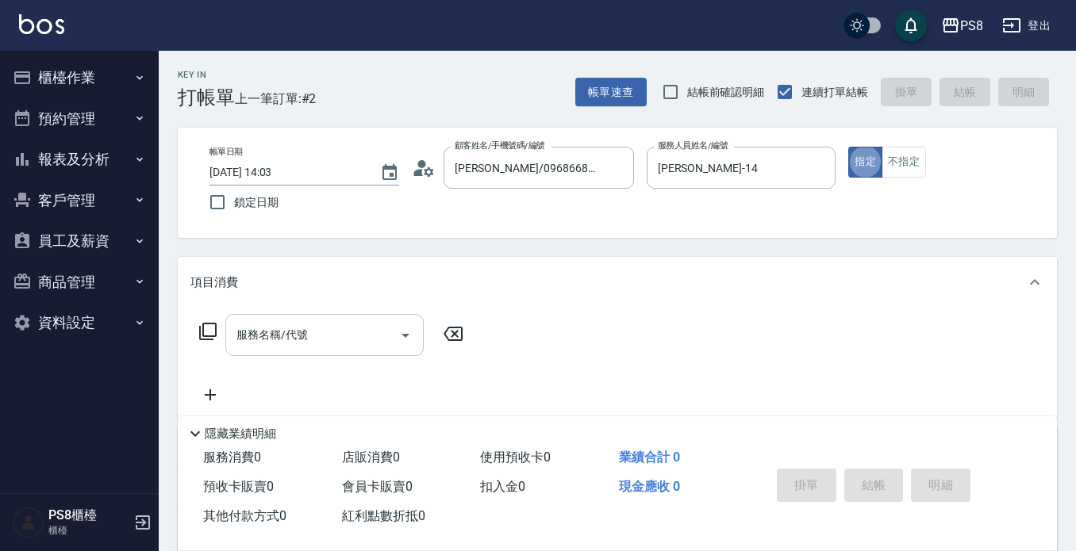
click at [335, 329] on input "服務名稱/代號" at bounding box center [312, 335] width 160 height 28
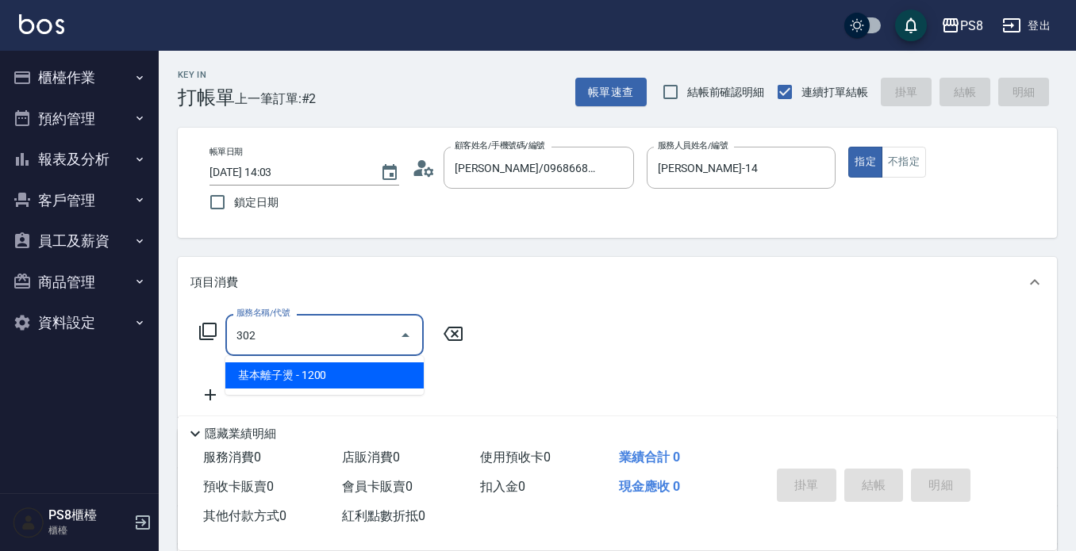
click at [335, 373] on span "基本離子燙 - 1200" at bounding box center [324, 376] width 198 height 26
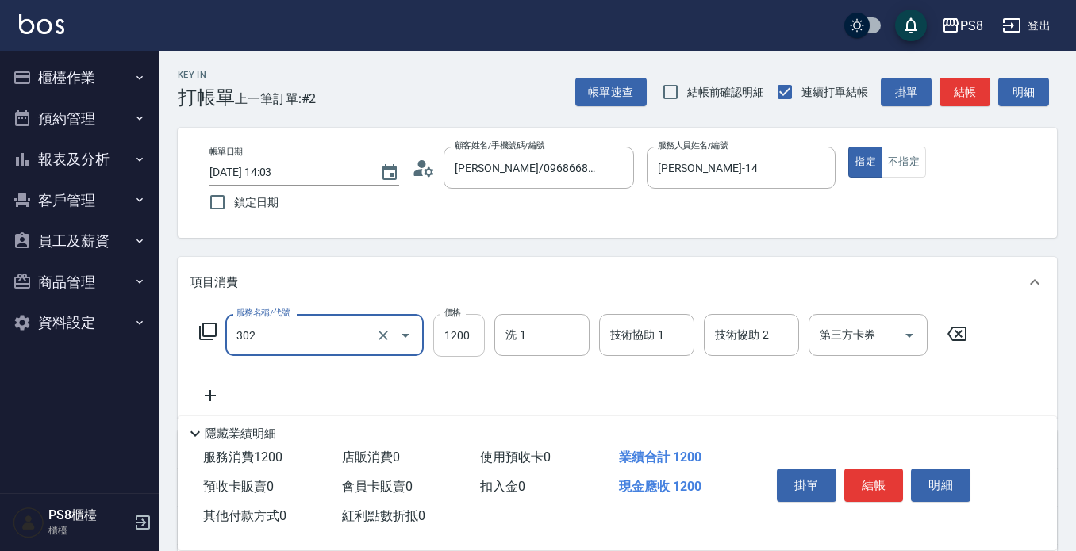
type input "基本離子燙(302)"
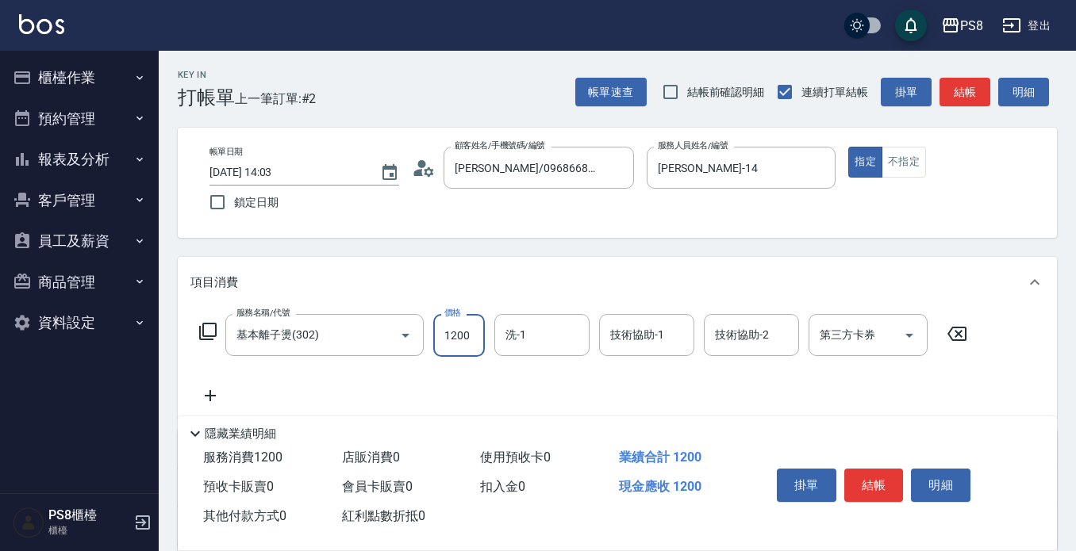
click at [459, 349] on input "1200" at bounding box center [459, 335] width 52 height 43
type input "2600"
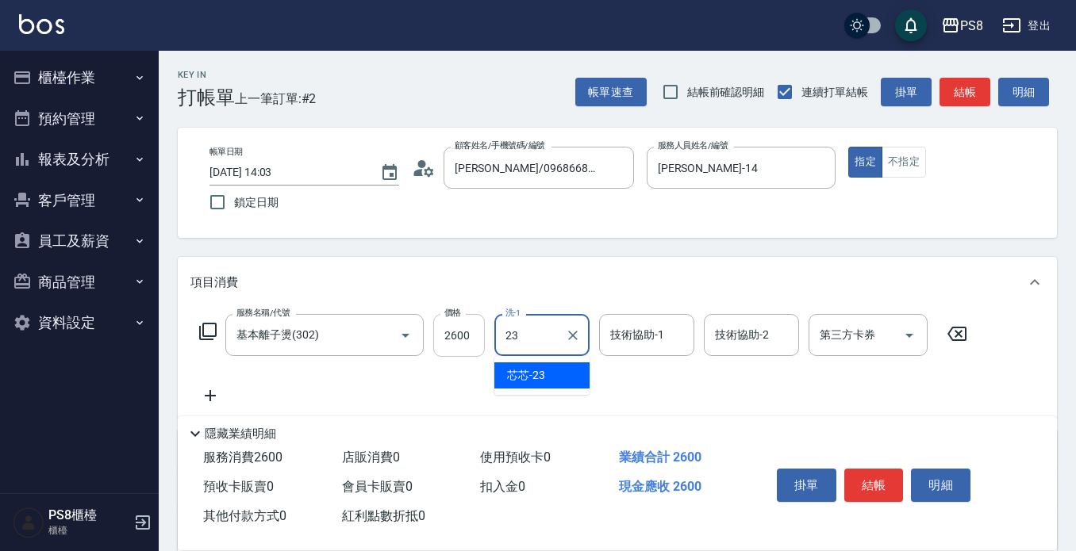
type input "芯芯-23"
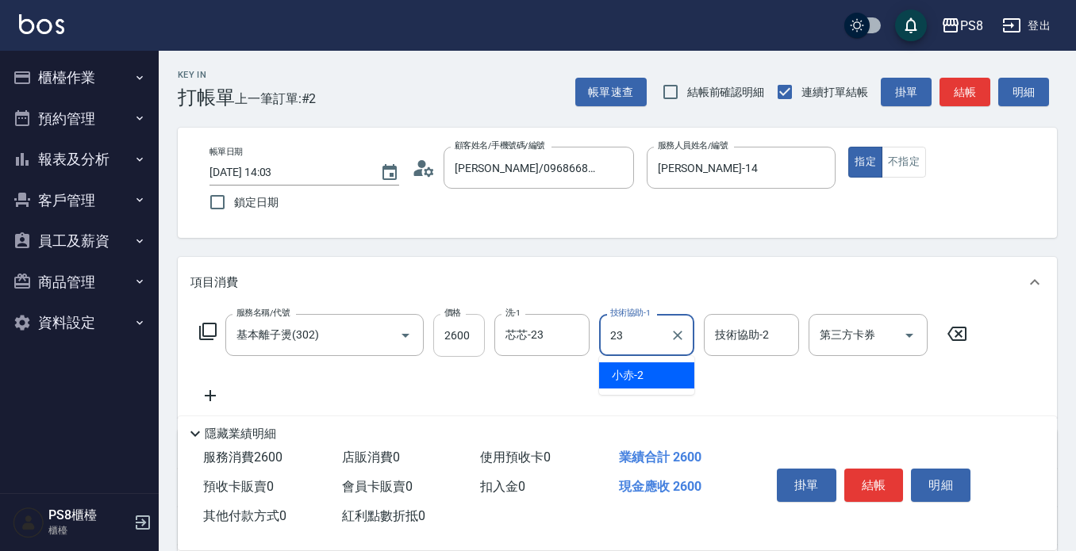
type input "芯芯-23"
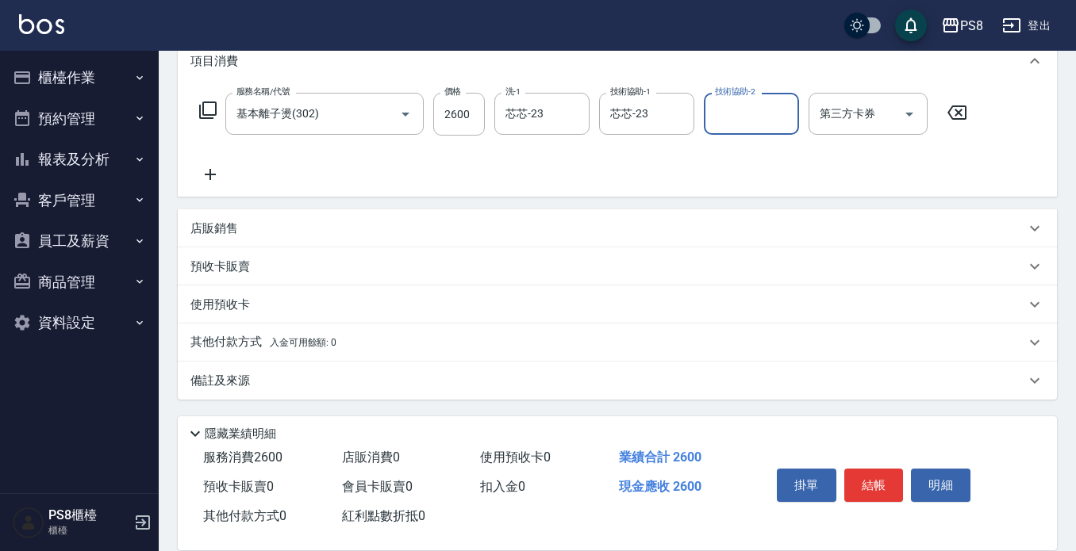
scroll to position [222, 0]
click at [251, 344] on p "其他付款方式 入金可用餘額: 0" at bounding box center [263, 341] width 146 height 17
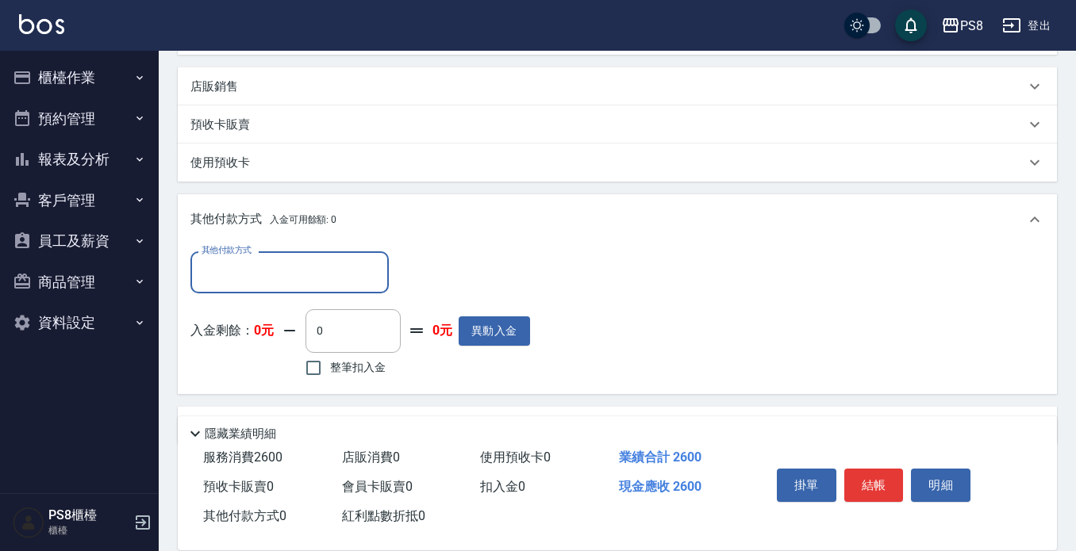
scroll to position [381, 0]
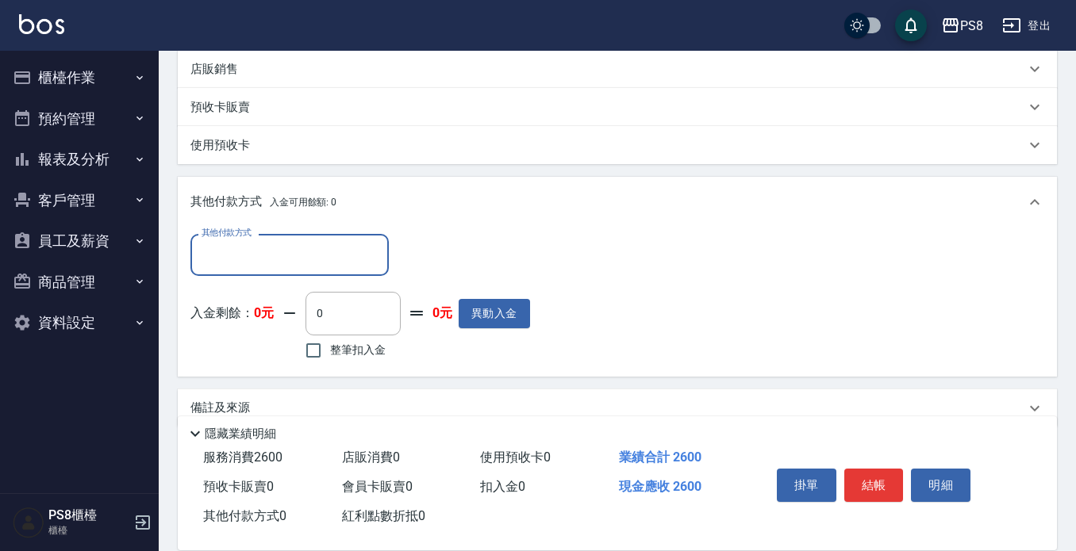
click at [280, 248] on input "其他付款方式" at bounding box center [290, 255] width 184 height 28
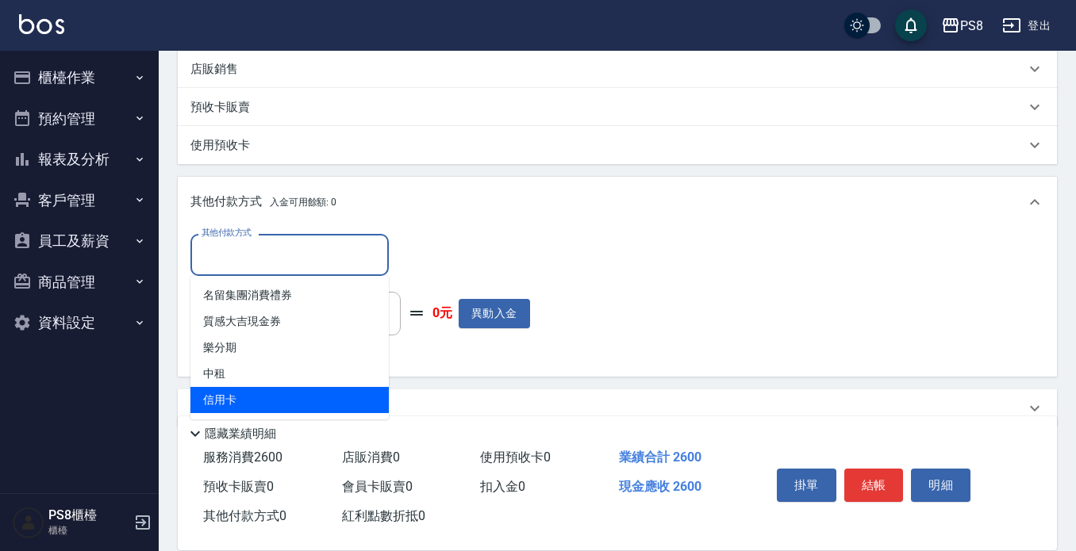
click at [226, 396] on span "信用卡" at bounding box center [289, 400] width 198 height 26
type input "信用卡"
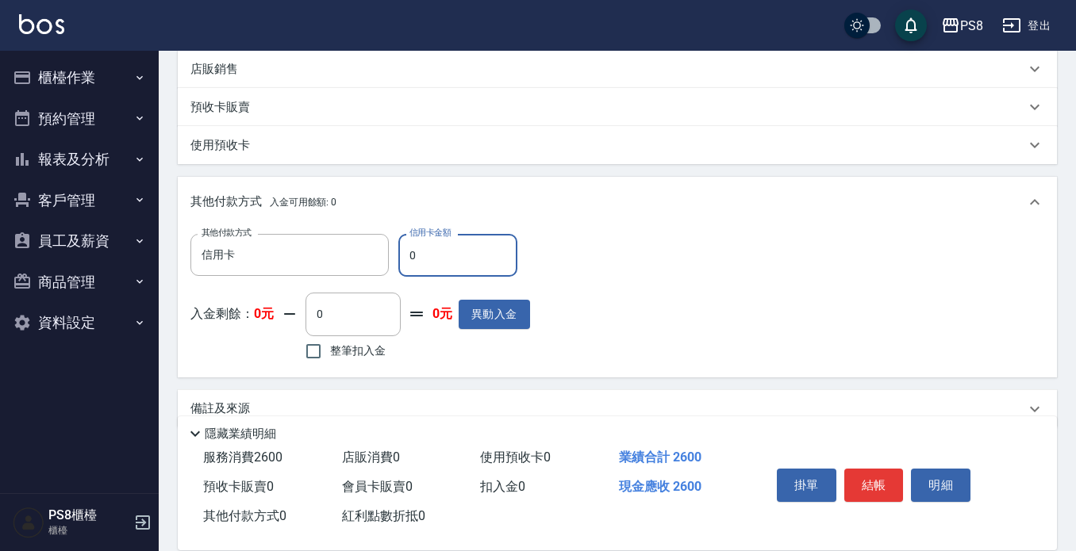
click at [437, 254] on input "0" at bounding box center [457, 255] width 119 height 43
type input "2600"
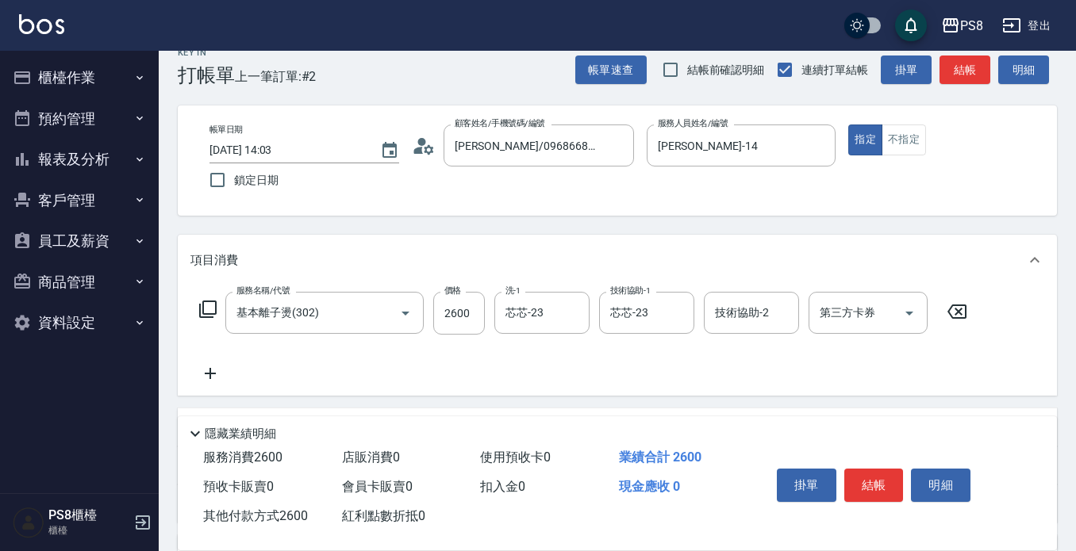
scroll to position [0, 0]
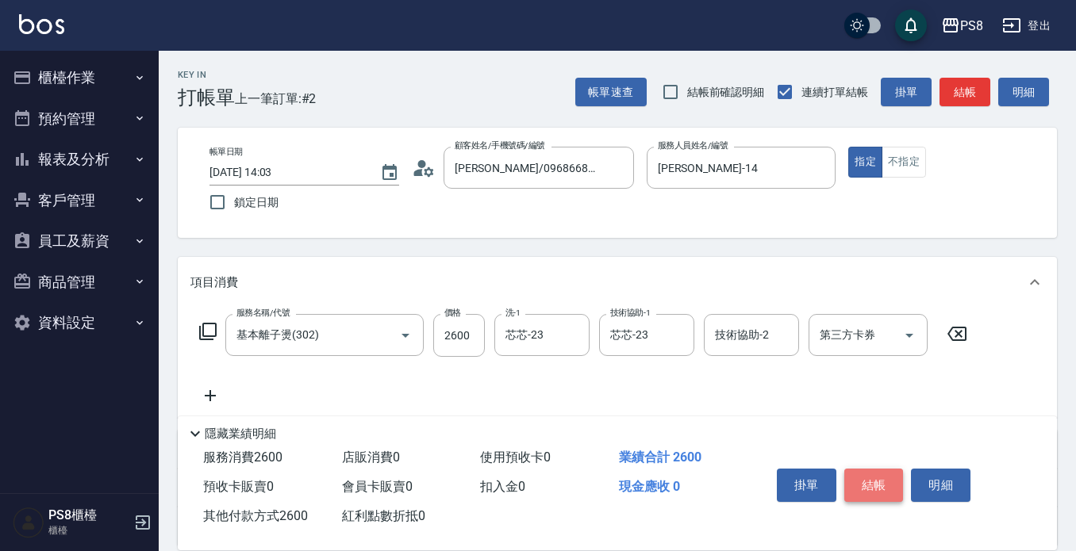
click at [859, 482] on button "結帳" at bounding box center [873, 485] width 59 height 33
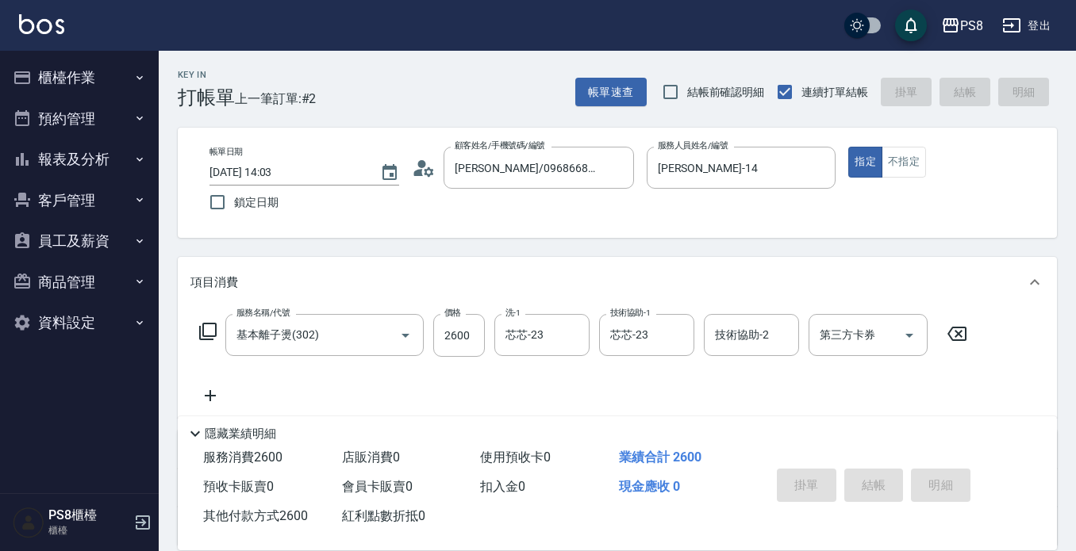
type input "2025/08/21 14:30"
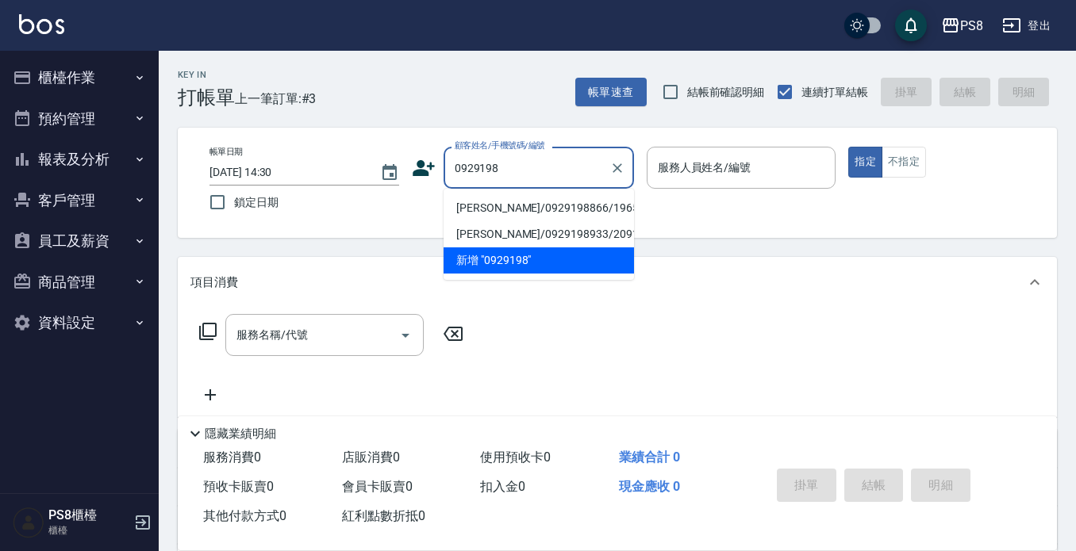
click at [474, 211] on li "李文豪/0929198866/19653" at bounding box center [538, 208] width 190 height 26
type input "李文豪/0929198866/19653"
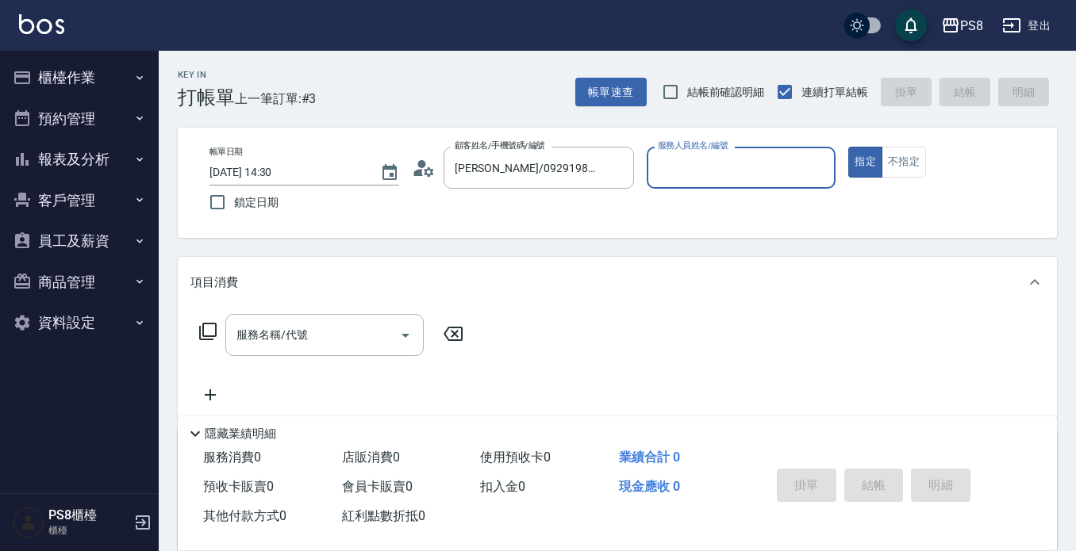
type input "佳亭-8"
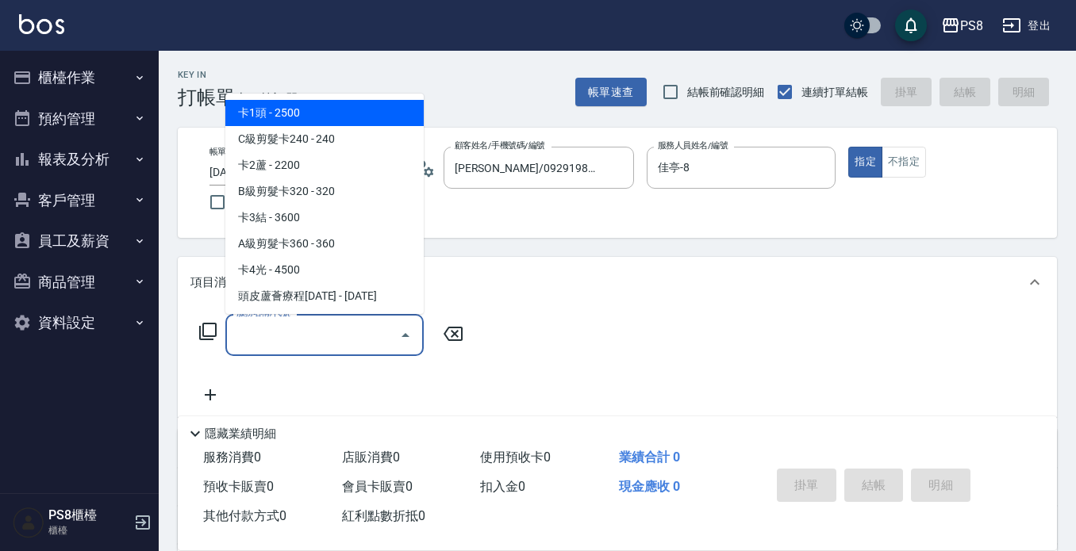
click at [309, 343] on input "服務名稱/代號" at bounding box center [312, 335] width 160 height 28
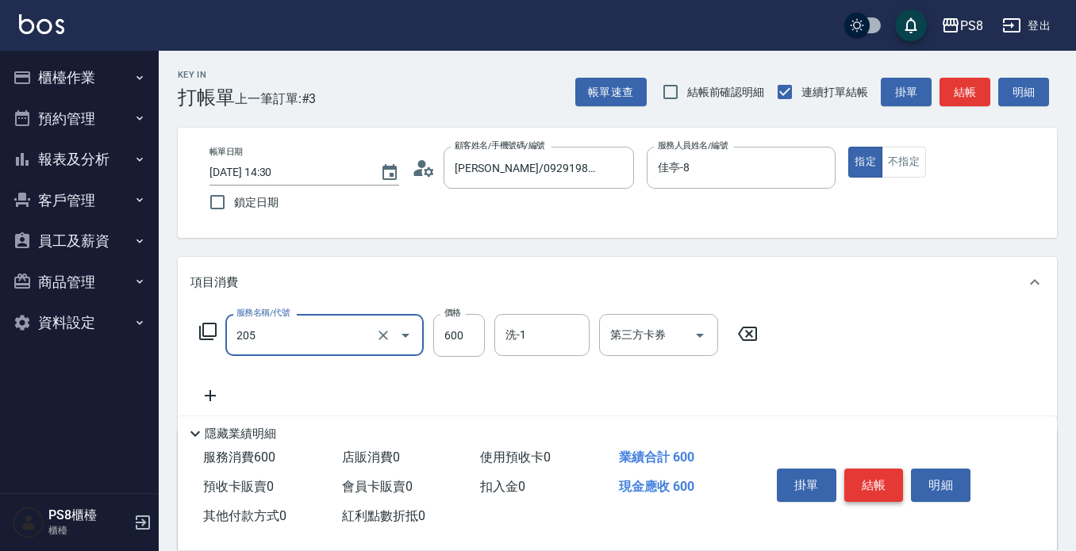
type input "A級洗剪600(205)"
click at [867, 486] on button "結帳" at bounding box center [873, 485] width 59 height 33
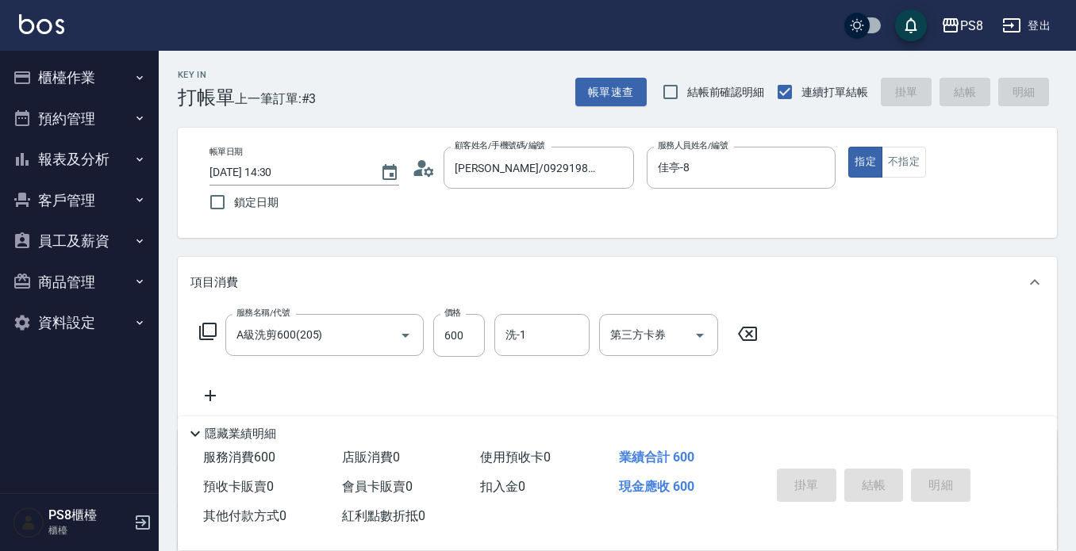
type input "2025/08/21 14:32"
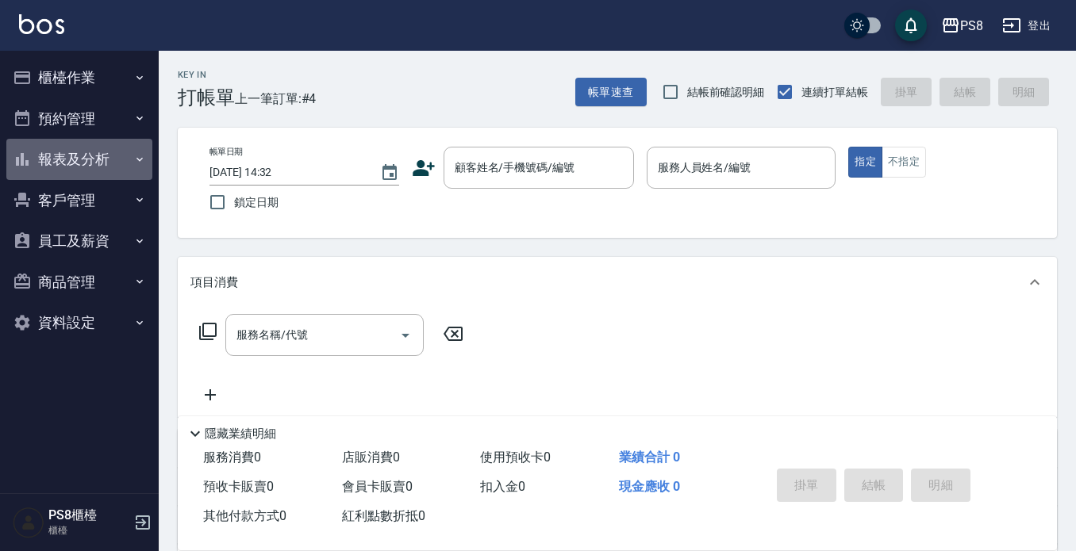
click at [105, 159] on button "報表及分析" at bounding box center [79, 159] width 146 height 41
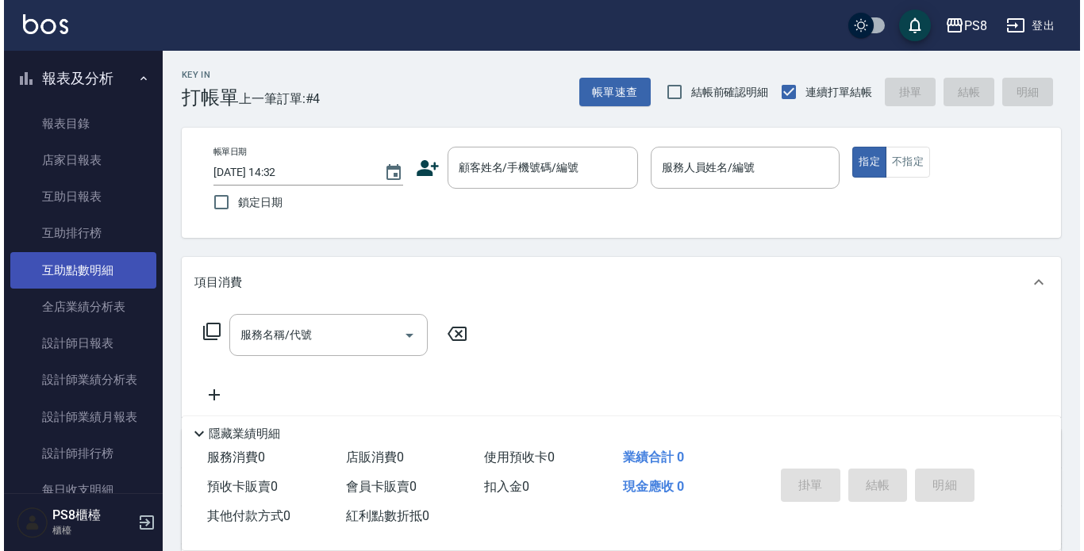
scroll to position [317, 0]
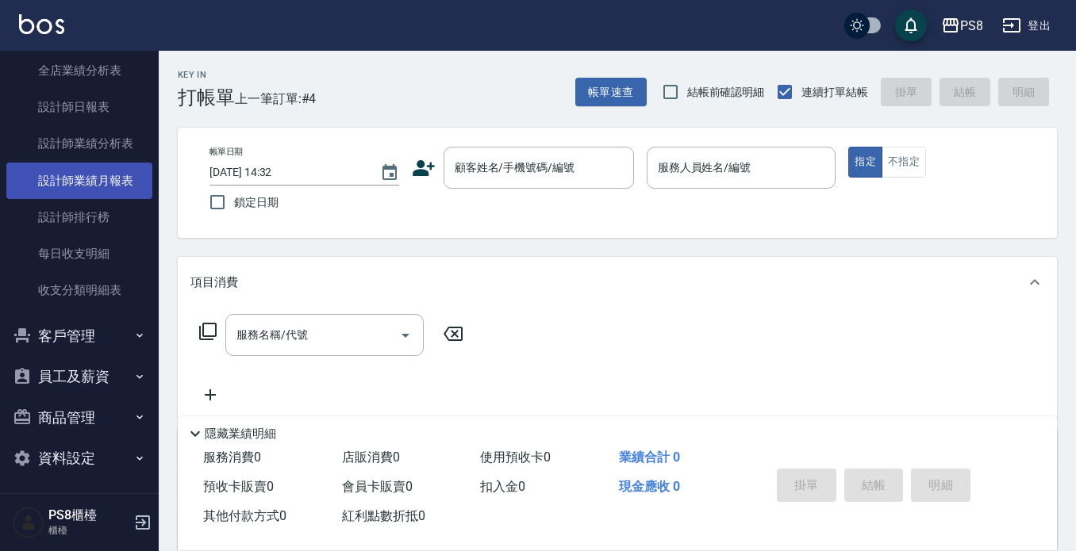
click at [124, 182] on link "設計師業績月報表" at bounding box center [79, 181] width 146 height 36
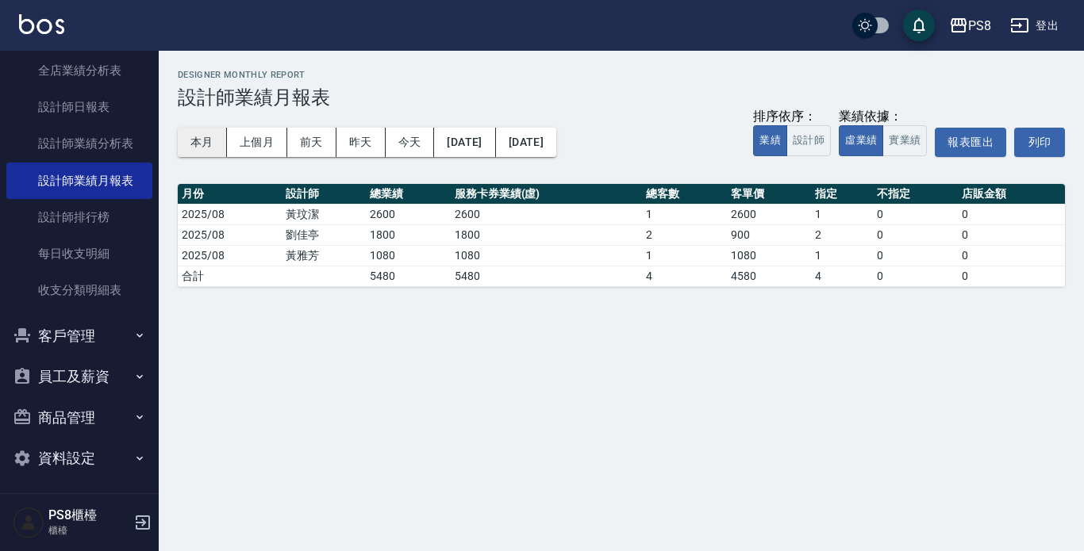
click at [199, 146] on button "本月" at bounding box center [202, 142] width 49 height 29
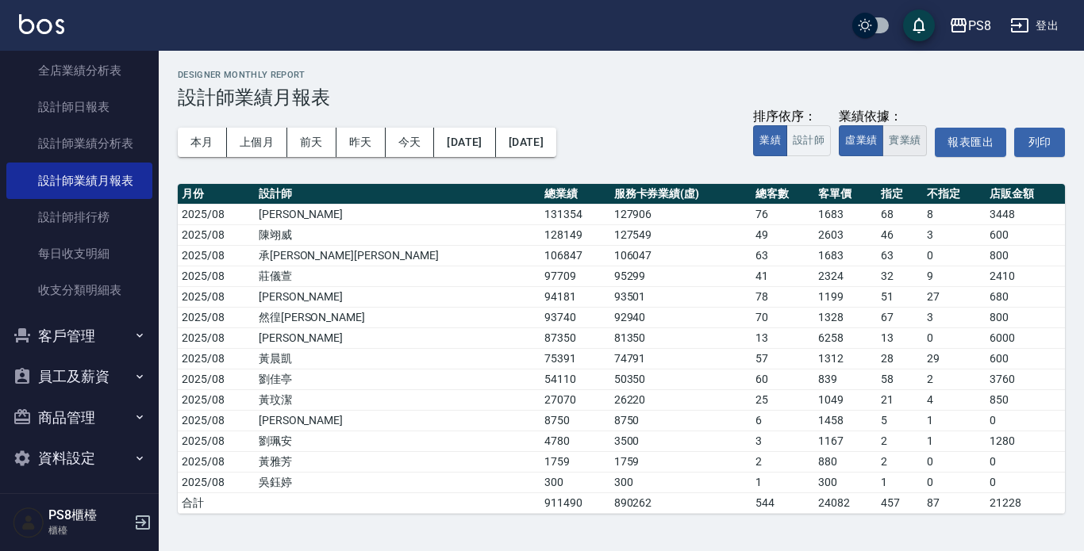
click at [904, 151] on button "實業績" at bounding box center [904, 140] width 44 height 31
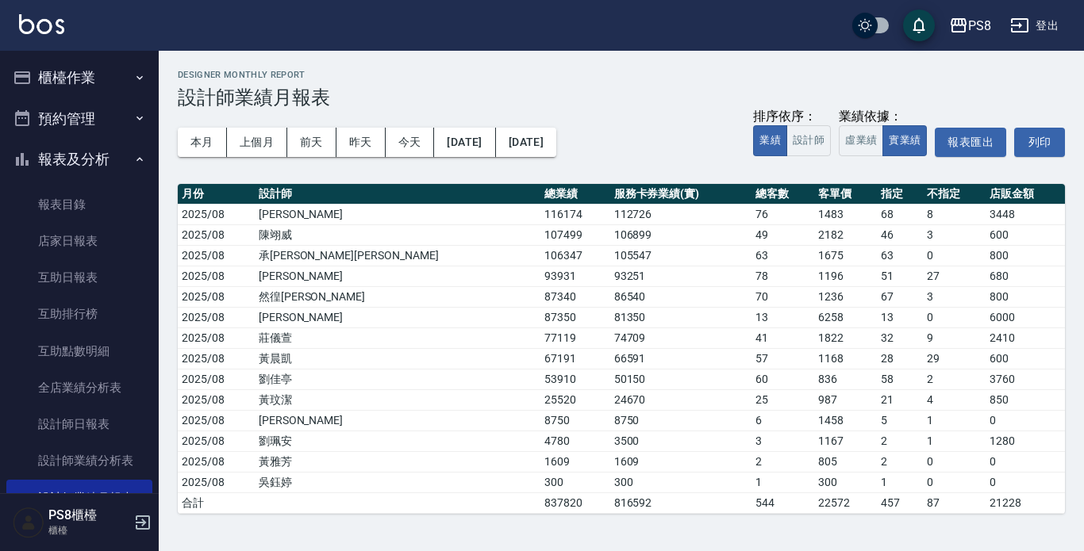
click at [98, 86] on button "櫃檯作業" at bounding box center [79, 77] width 146 height 41
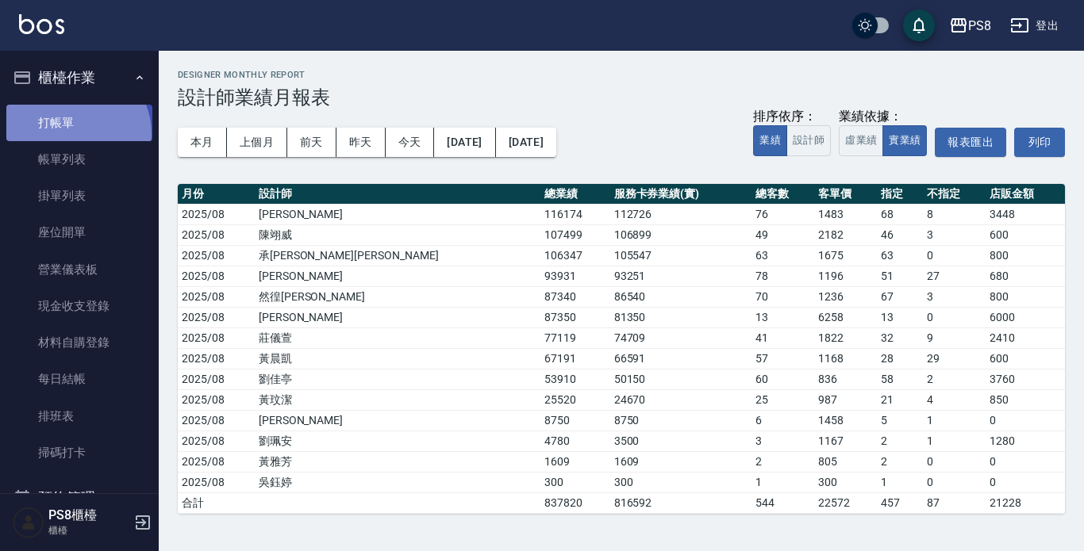
click at [72, 133] on link "打帳單" at bounding box center [79, 123] width 146 height 36
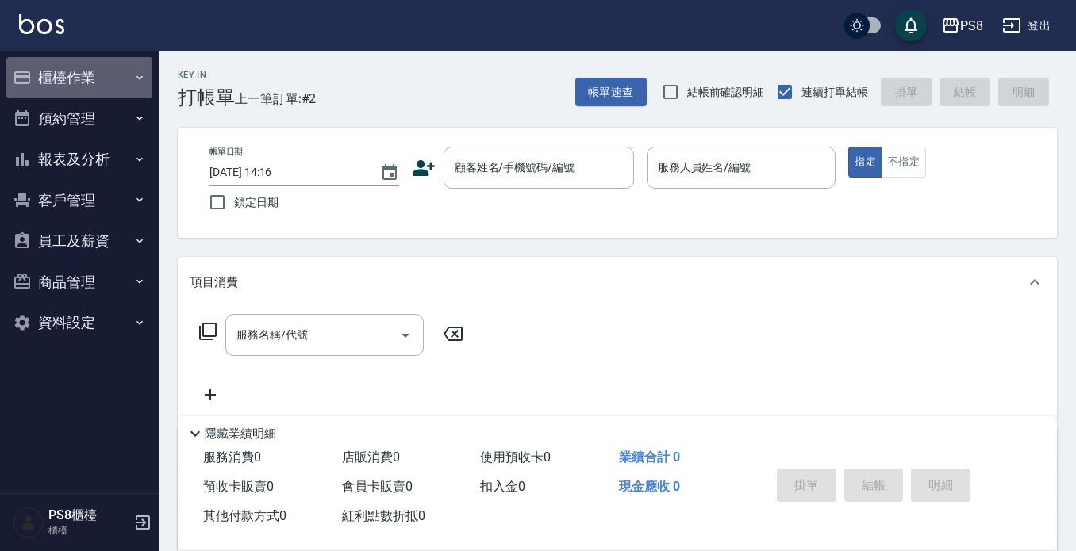
click at [72, 86] on button "櫃檯作業" at bounding box center [79, 77] width 146 height 41
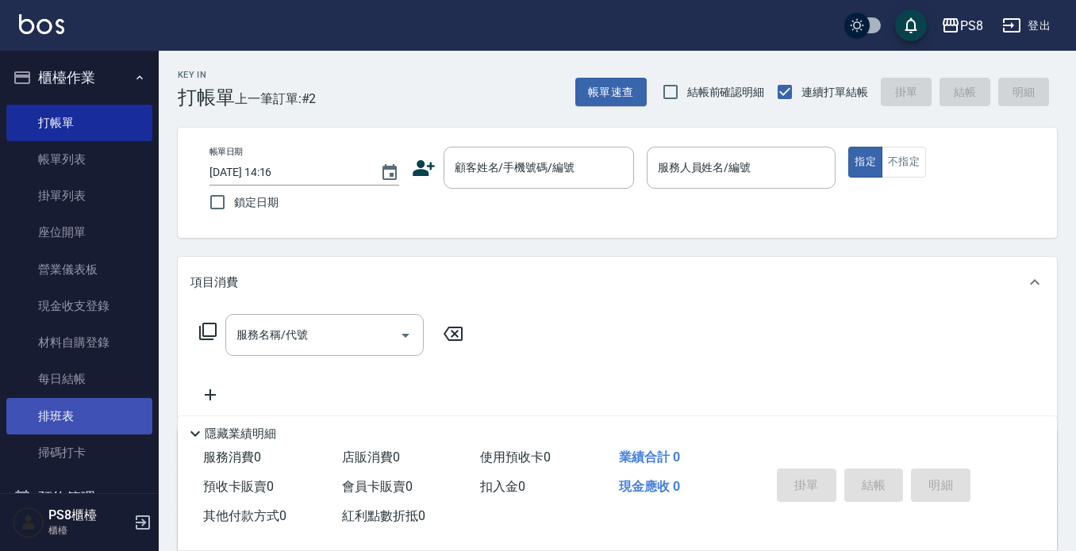
click at [106, 405] on link "排班表" at bounding box center [79, 416] width 146 height 36
